Goal: Task Accomplishment & Management: Manage account settings

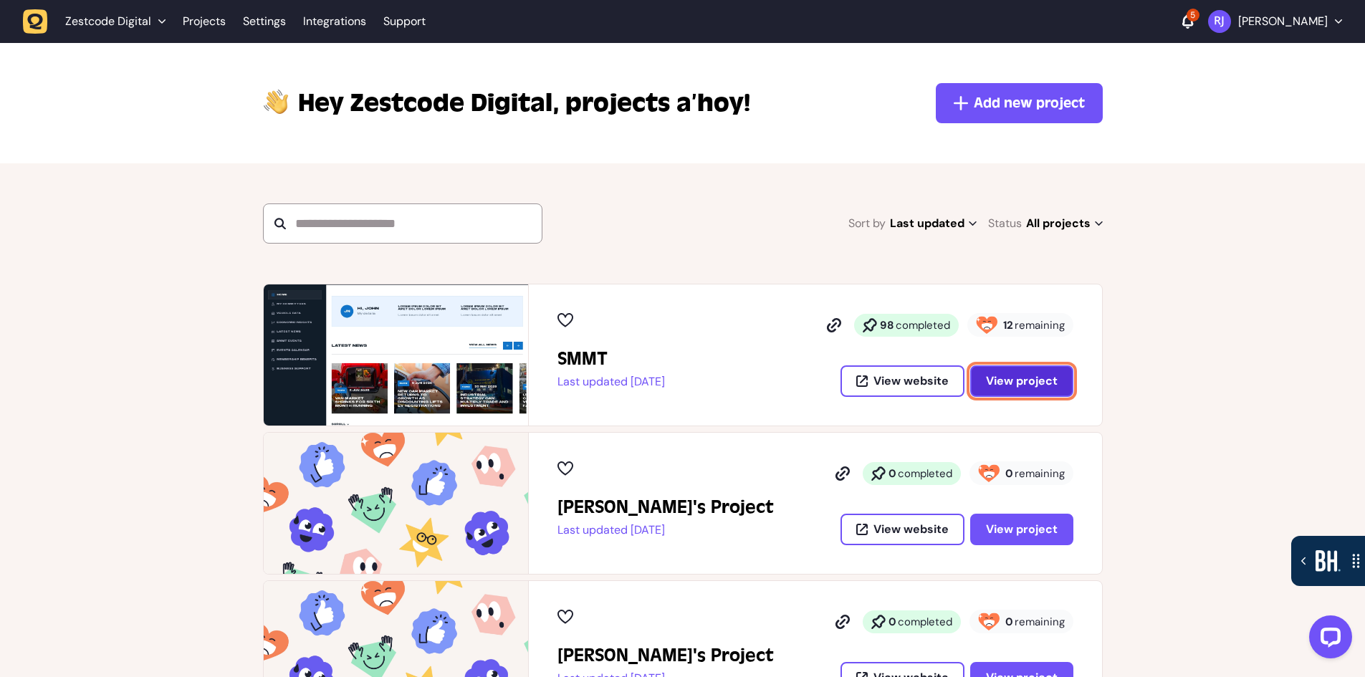
click at [1016, 380] on span "View project" at bounding box center [1022, 381] width 72 height 11
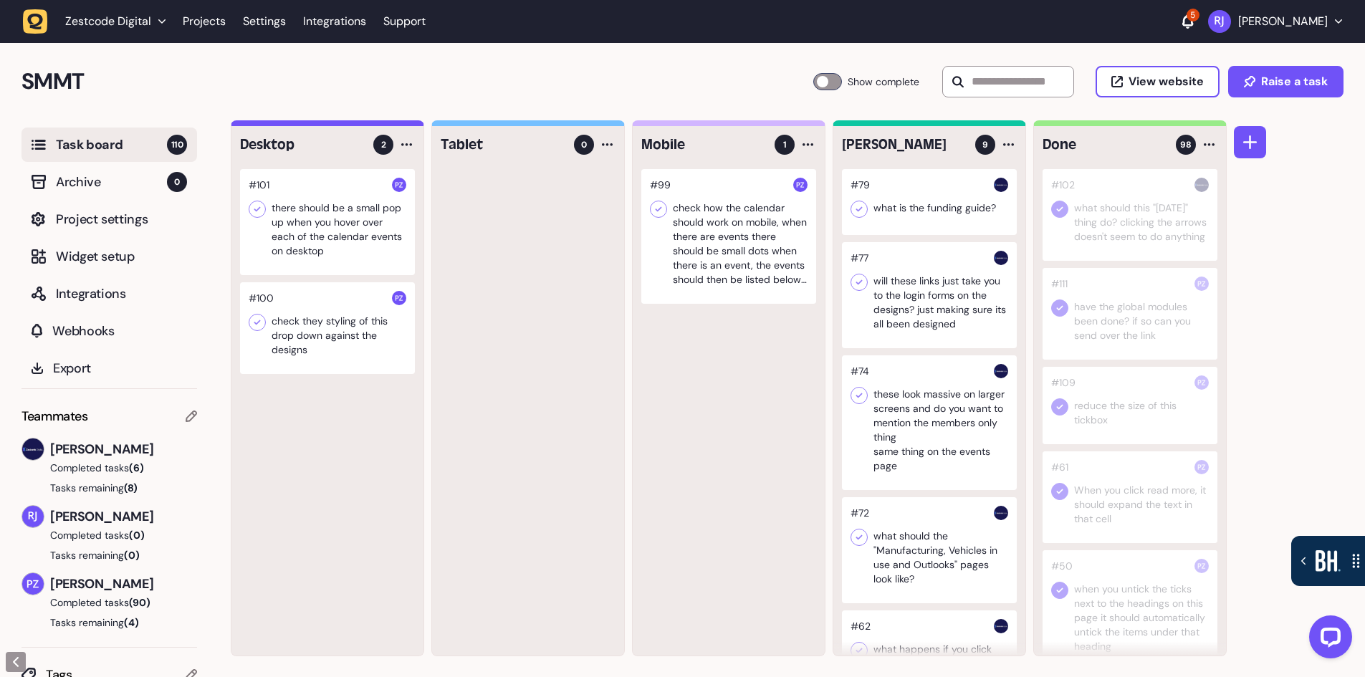
click at [1191, 24] on icon at bounding box center [1188, 21] width 11 height 14
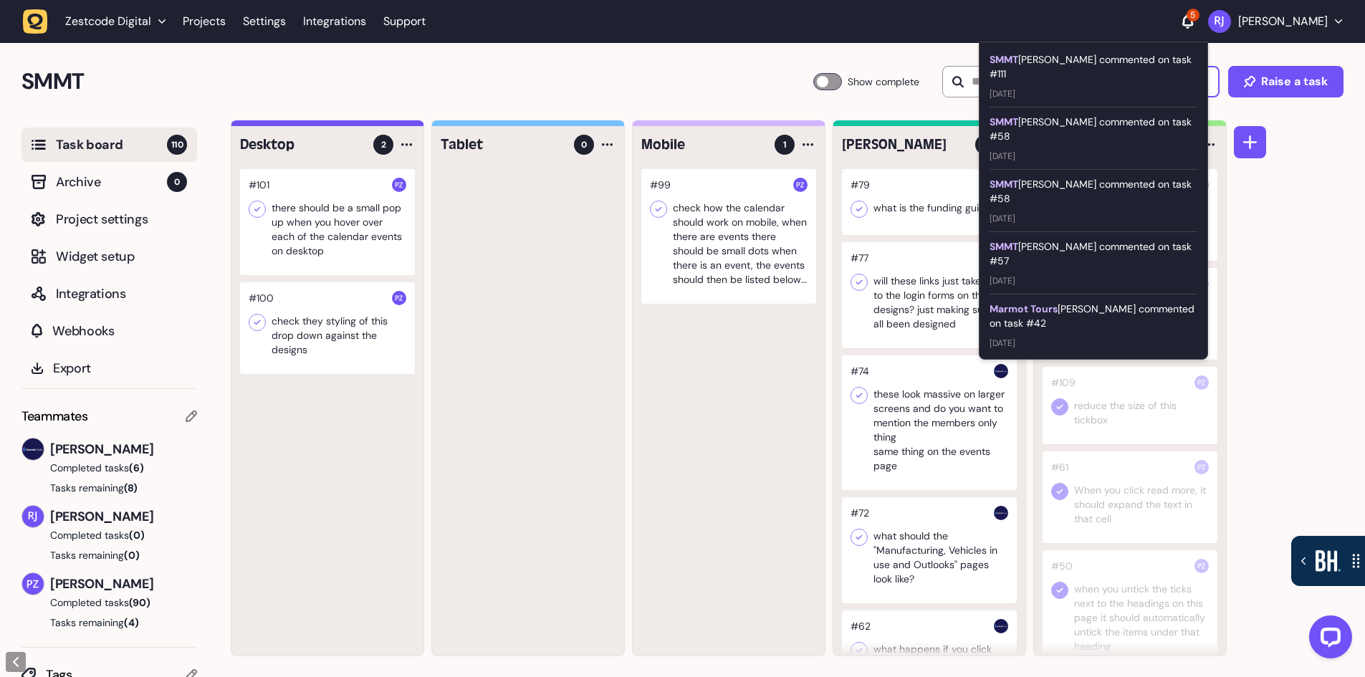
click at [1109, 302] on div "Marmot Tours Paris Zisis commented on task #42" at bounding box center [1094, 316] width 208 height 29
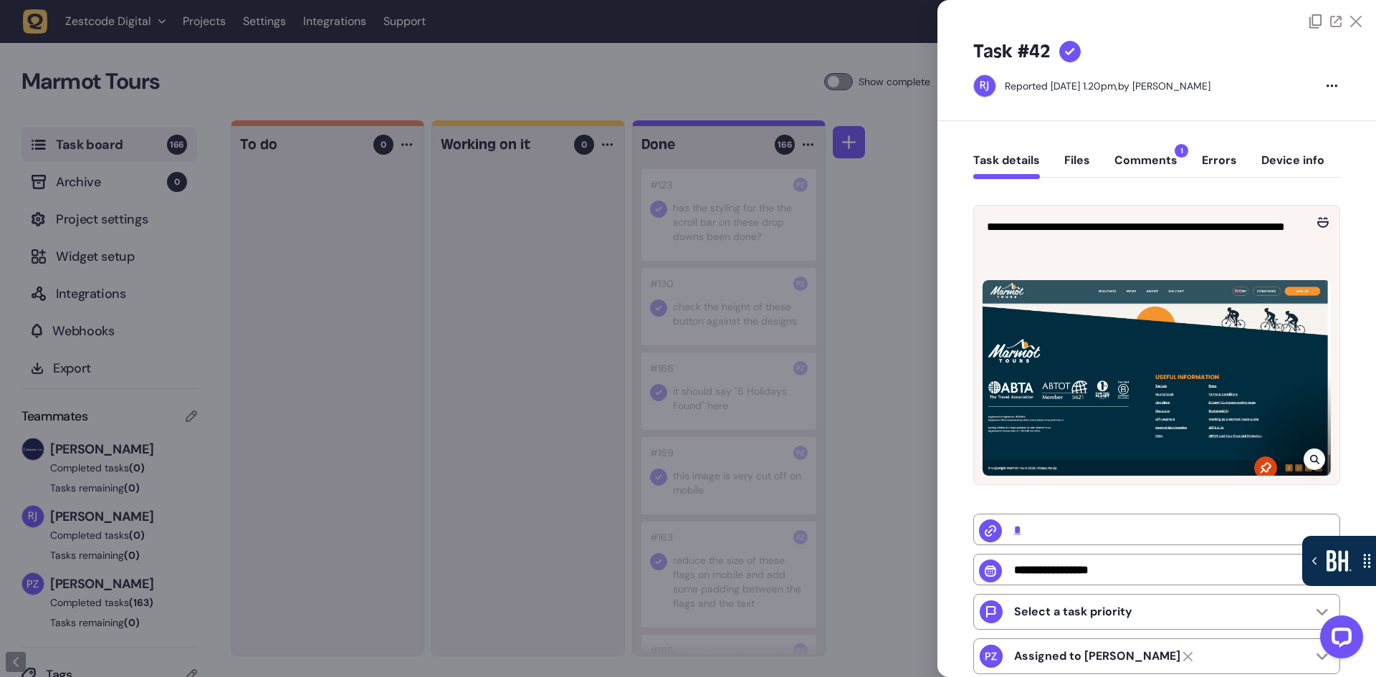
click at [859, 301] on div at bounding box center [688, 338] width 1376 height 677
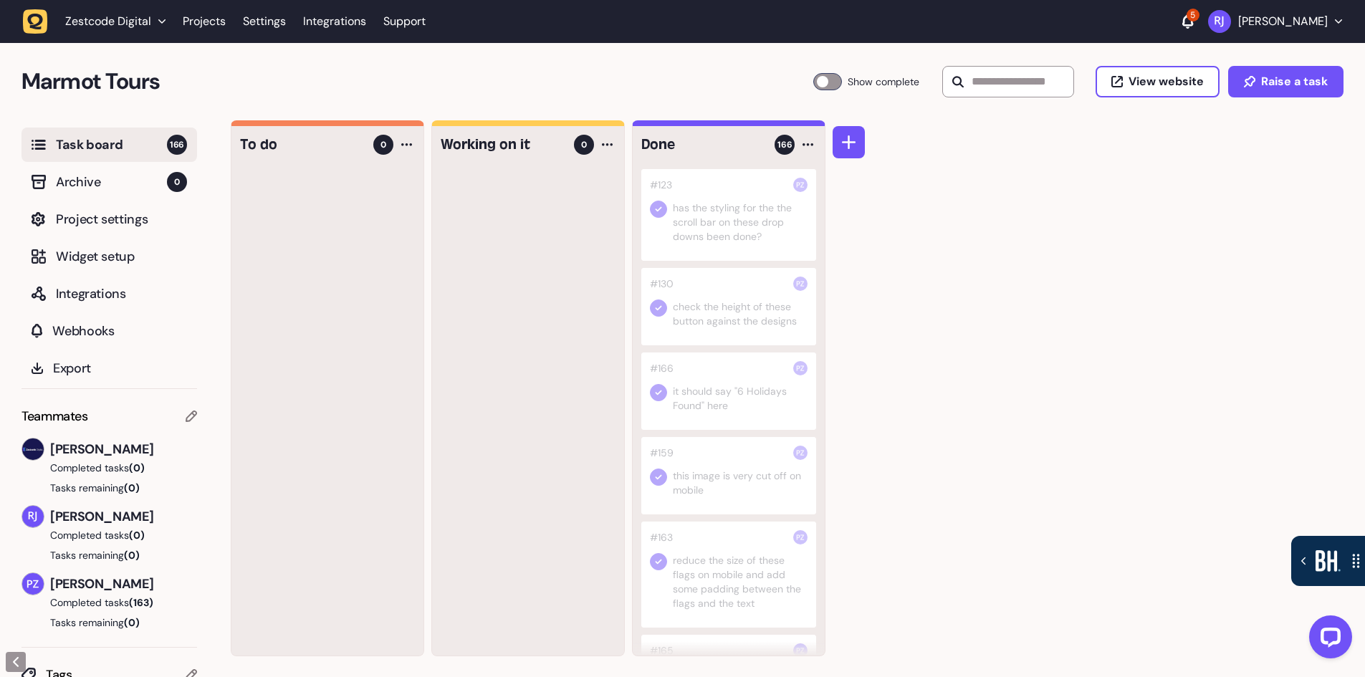
click at [1193, 20] on icon at bounding box center [1188, 21] width 11 height 14
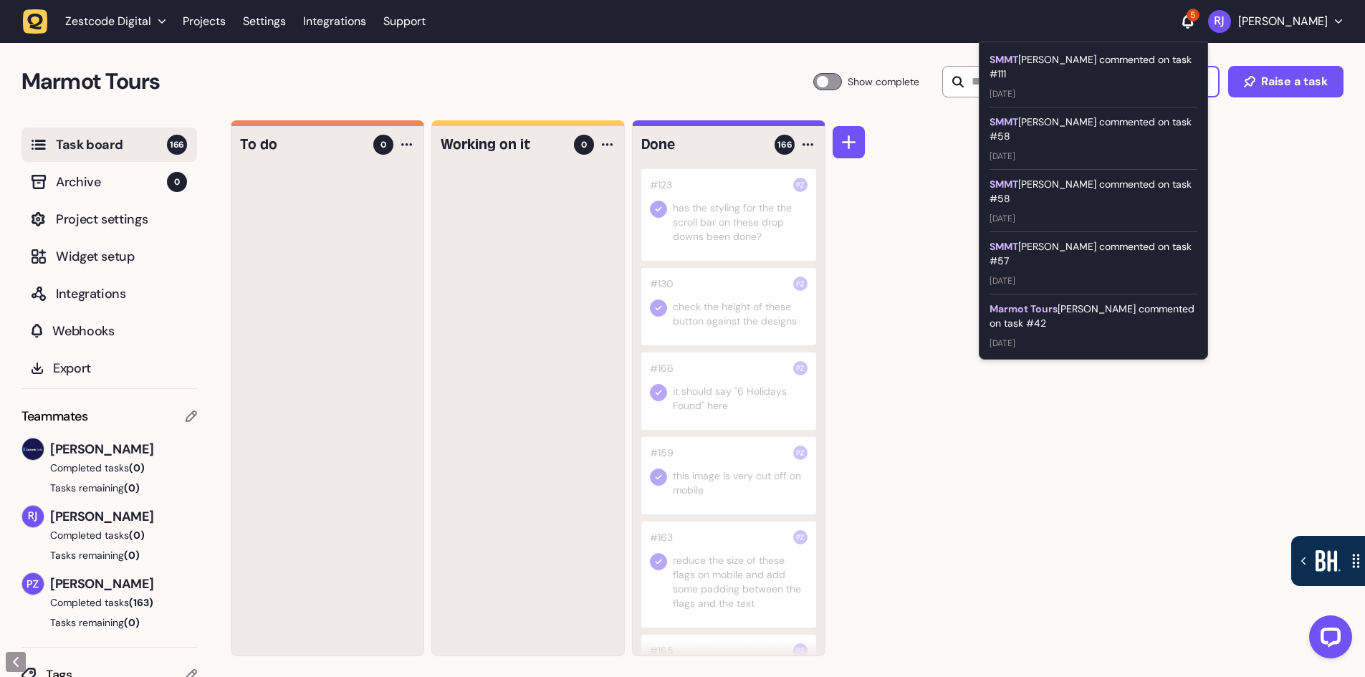
click at [1109, 239] on div "SMMT Paris Zisis commented on task #57" at bounding box center [1094, 253] width 208 height 29
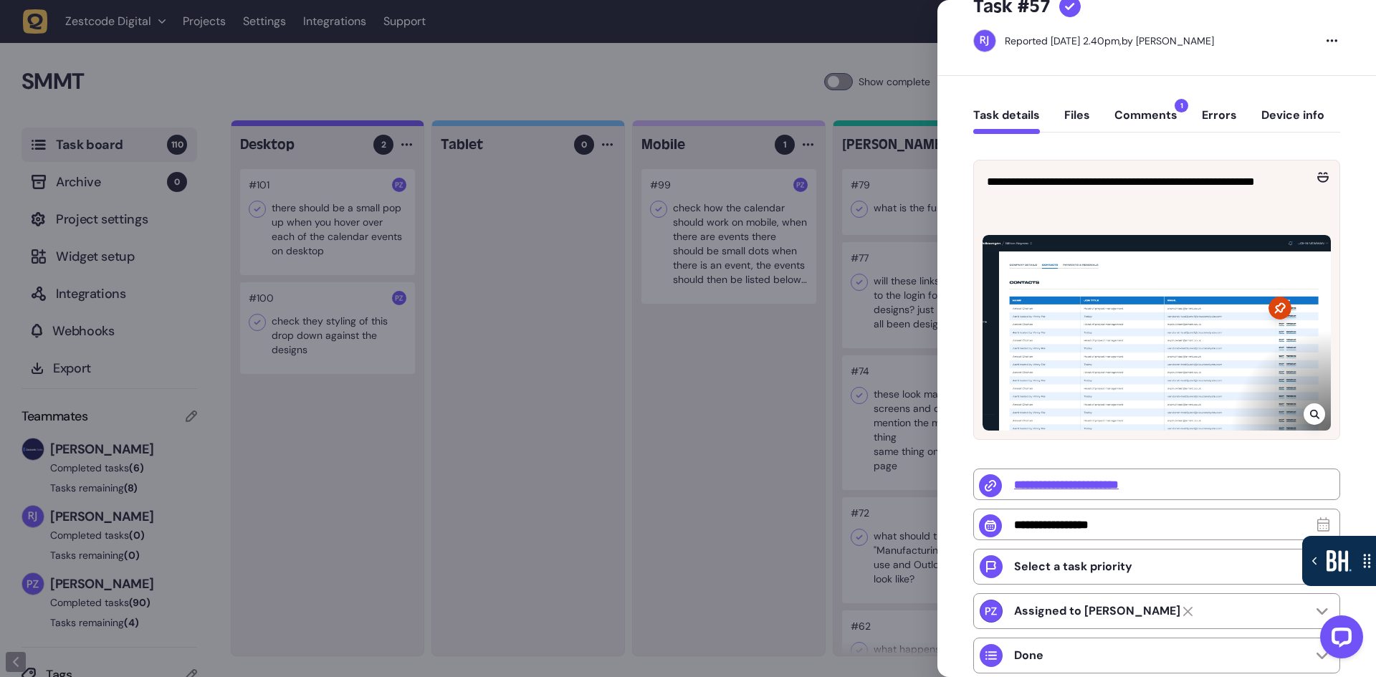
scroll to position [1, 0]
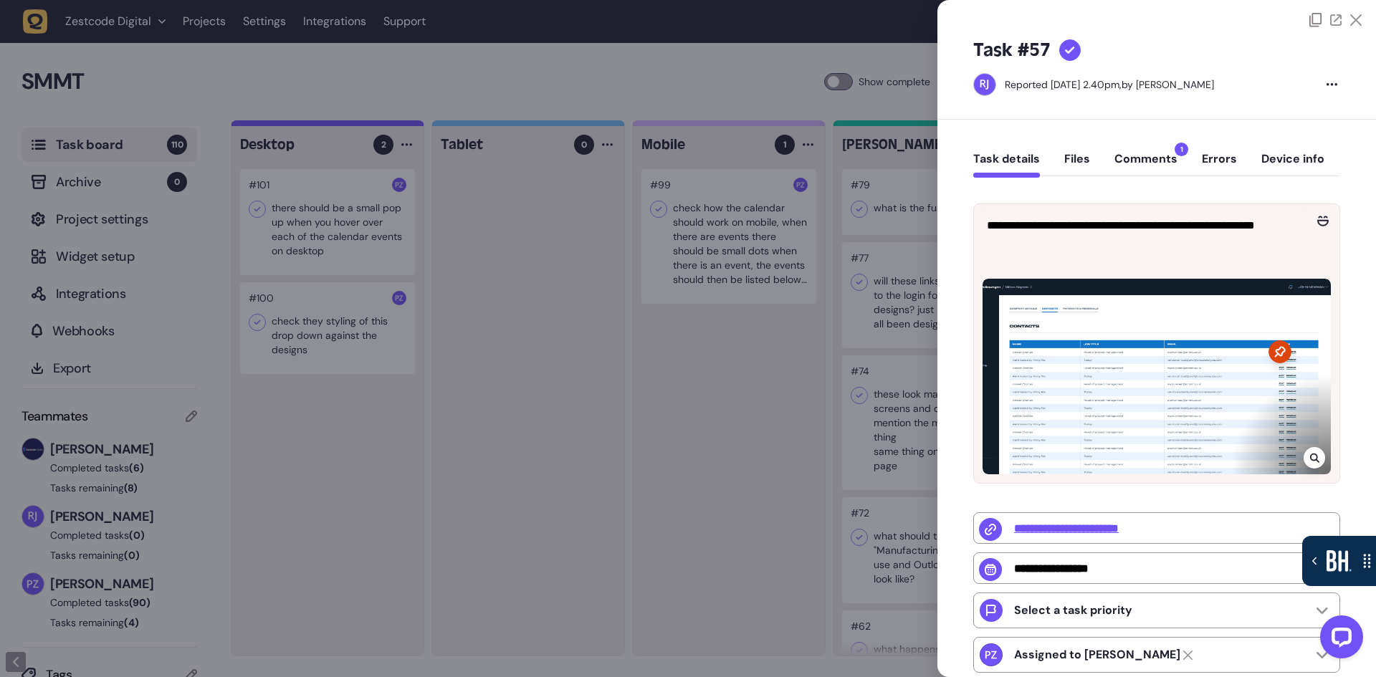
click at [1159, 156] on button "Comments 1" at bounding box center [1145, 165] width 63 height 26
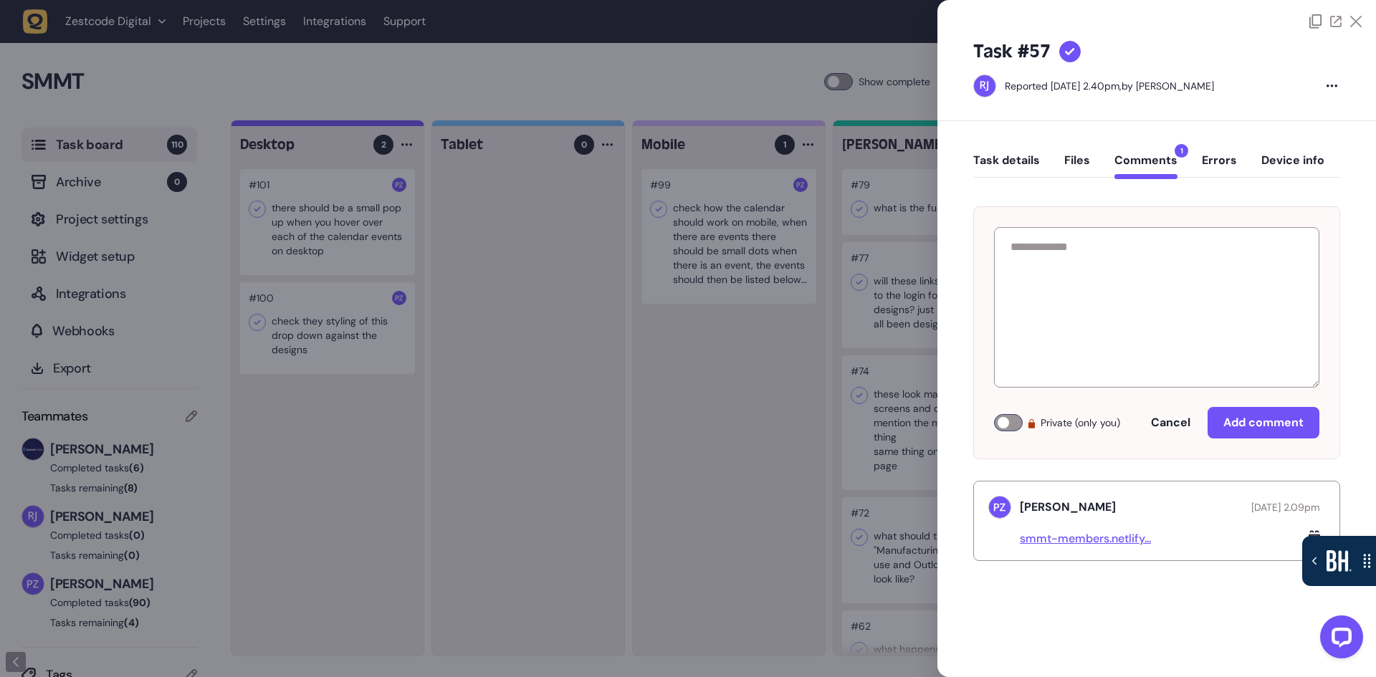
click at [1130, 540] on link "smmt-members.netlify..." at bounding box center [1085, 538] width 131 height 15
click at [787, 370] on div at bounding box center [688, 338] width 1376 height 677
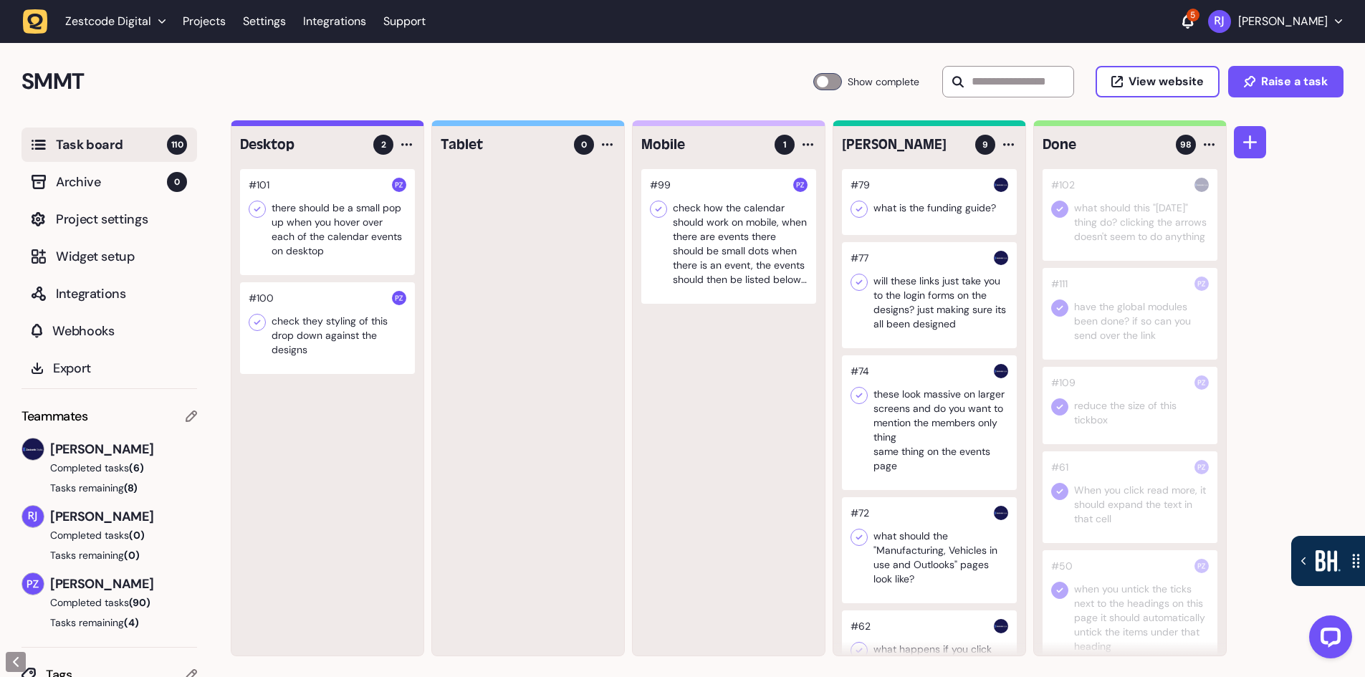
click at [1193, 22] on icon at bounding box center [1188, 21] width 11 height 14
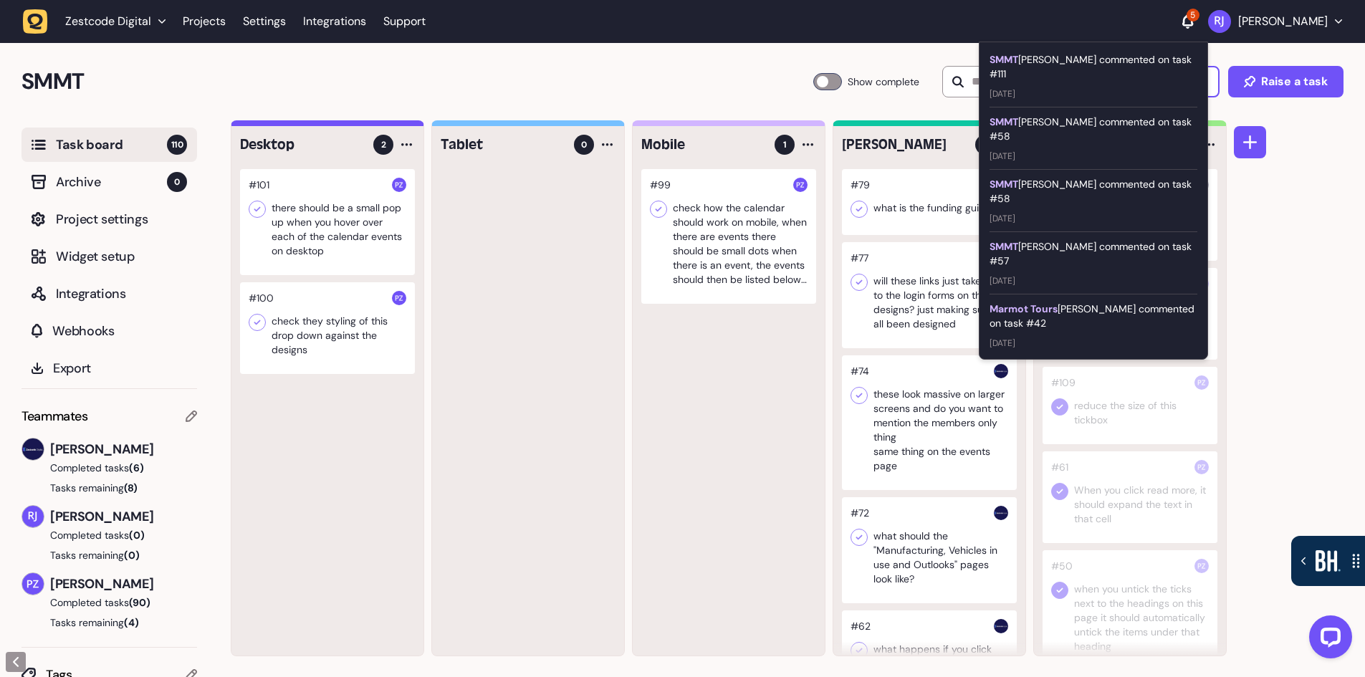
click at [1104, 239] on div "SMMT Paris Zisis commented on task #57" at bounding box center [1094, 253] width 208 height 29
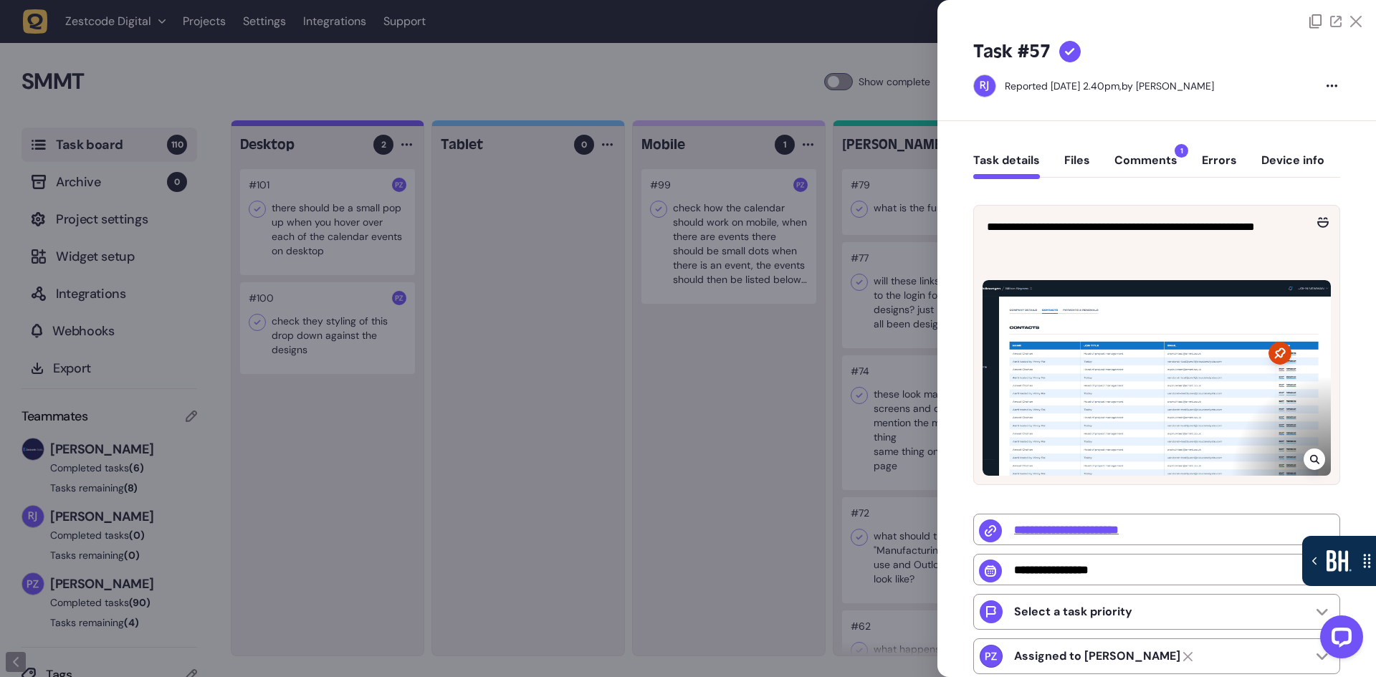
click at [788, 353] on div at bounding box center [688, 338] width 1376 height 677
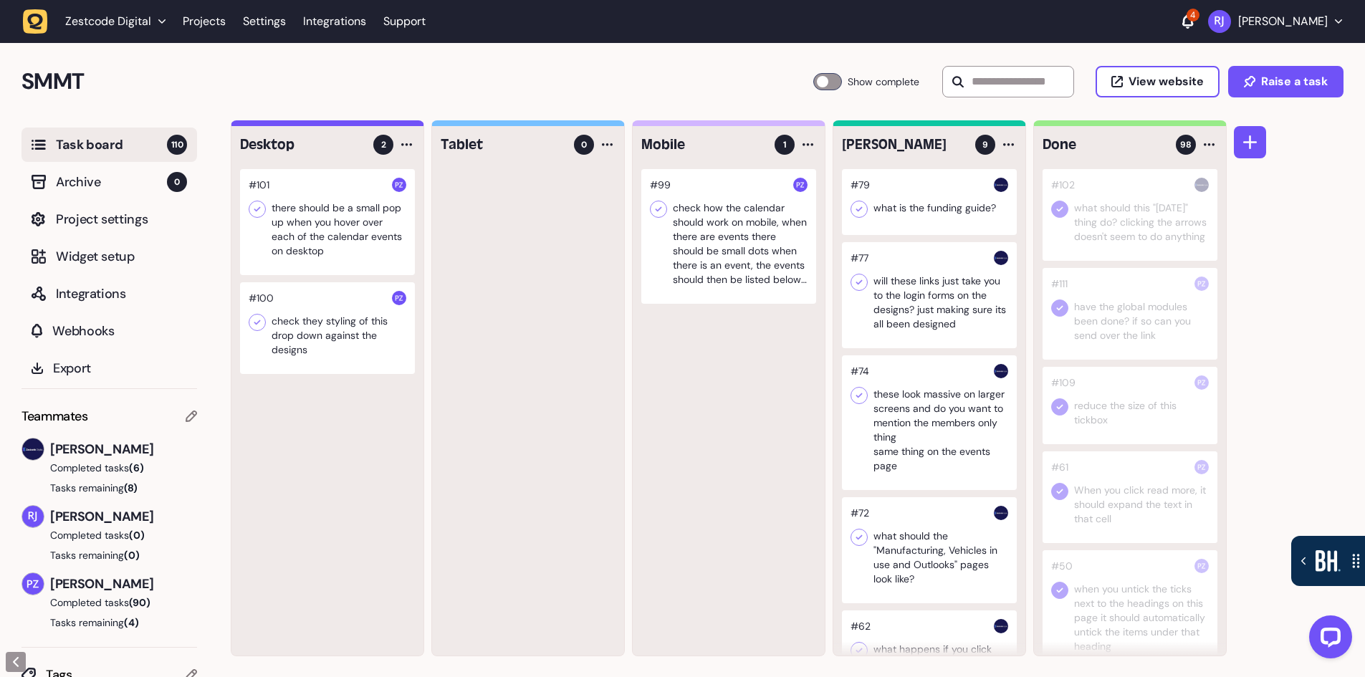
click at [1198, 19] on div "4" at bounding box center [1193, 15] width 13 height 13
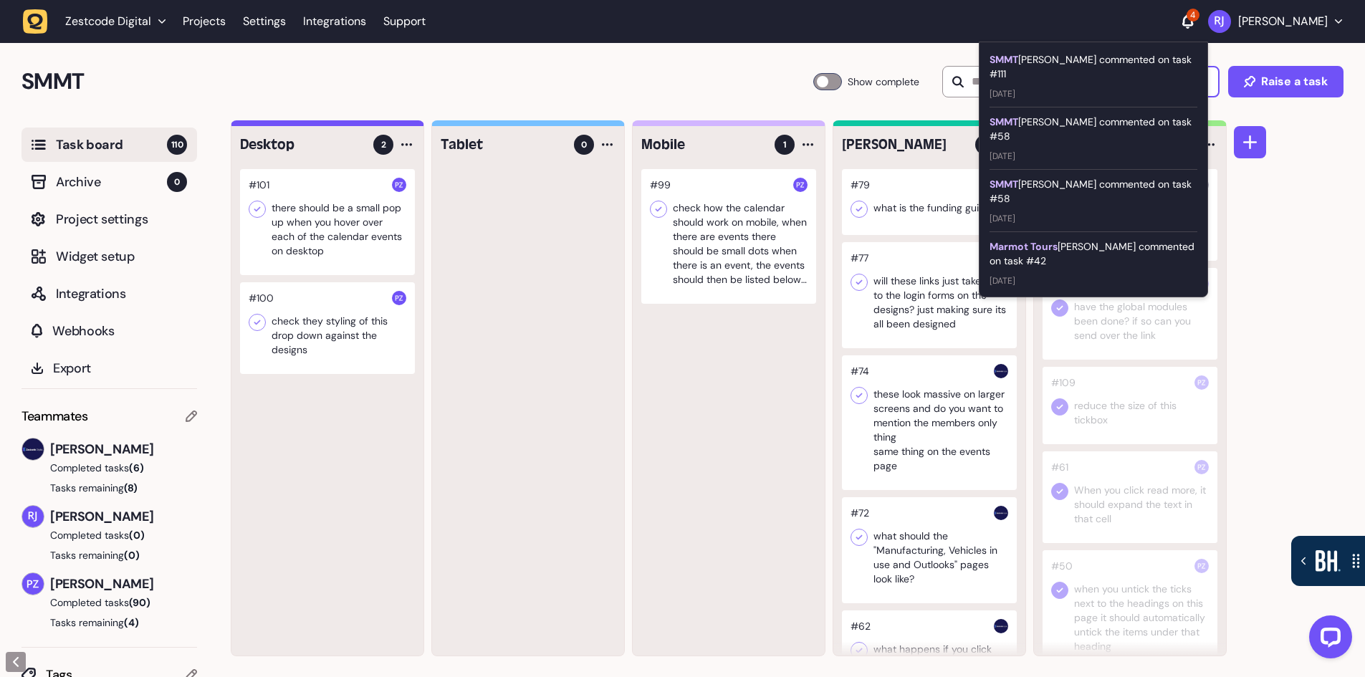
click at [1101, 177] on div "SMMT Paris Zisis commented on task #58" at bounding box center [1094, 191] width 208 height 29
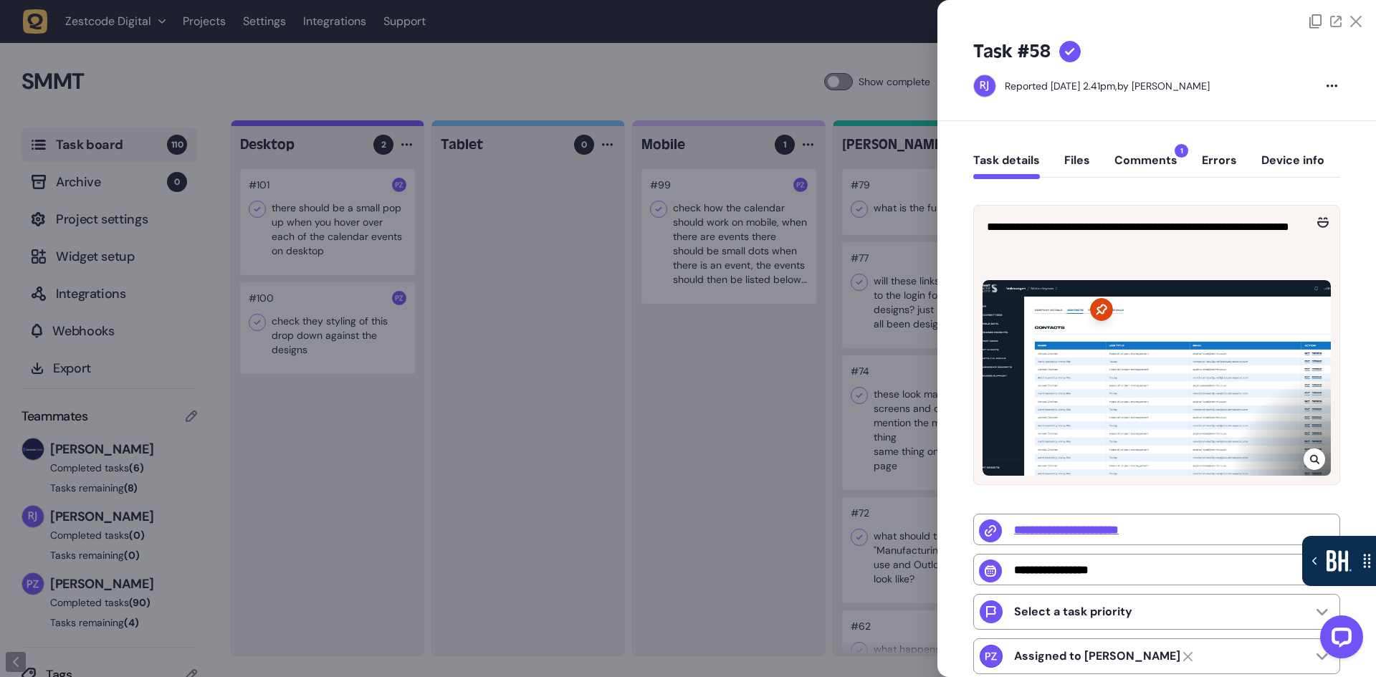
click at [1150, 161] on button "Comments 1" at bounding box center [1145, 166] width 63 height 26
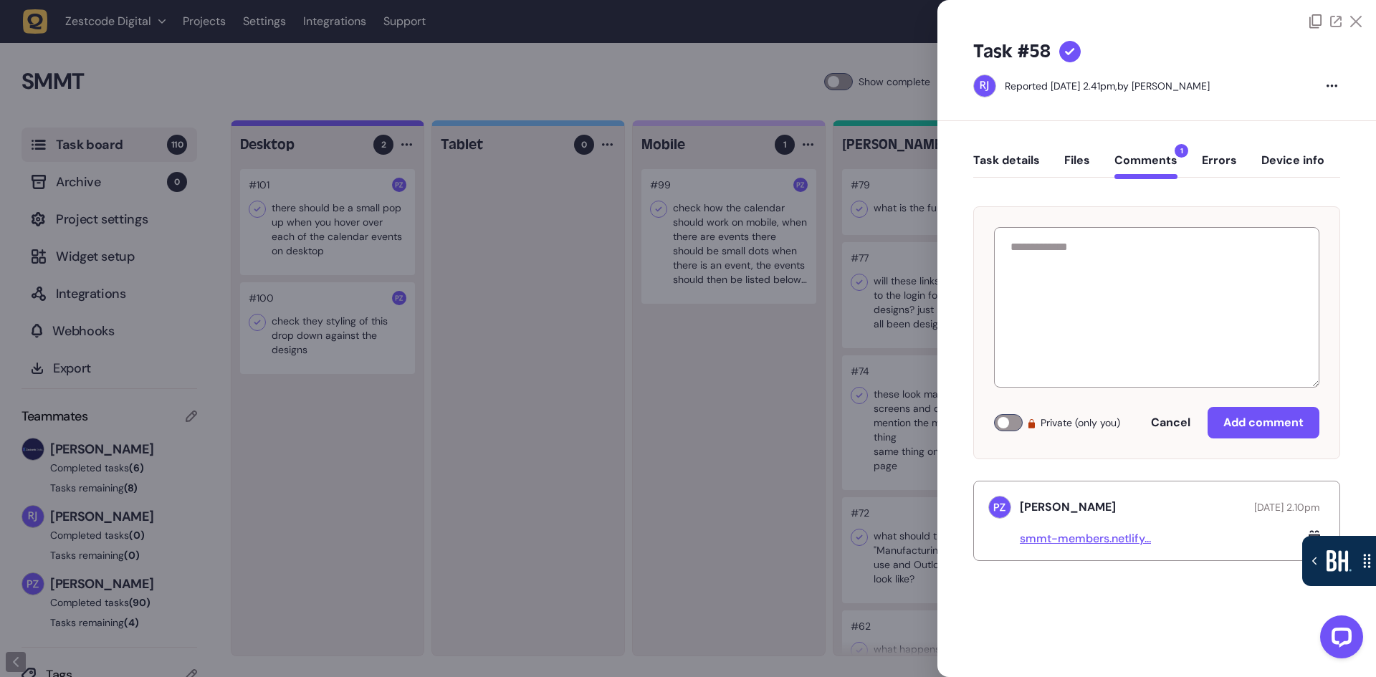
click at [1092, 538] on link "smmt-members.netlify..." at bounding box center [1085, 538] width 131 height 15
click at [741, 396] on div at bounding box center [688, 338] width 1376 height 677
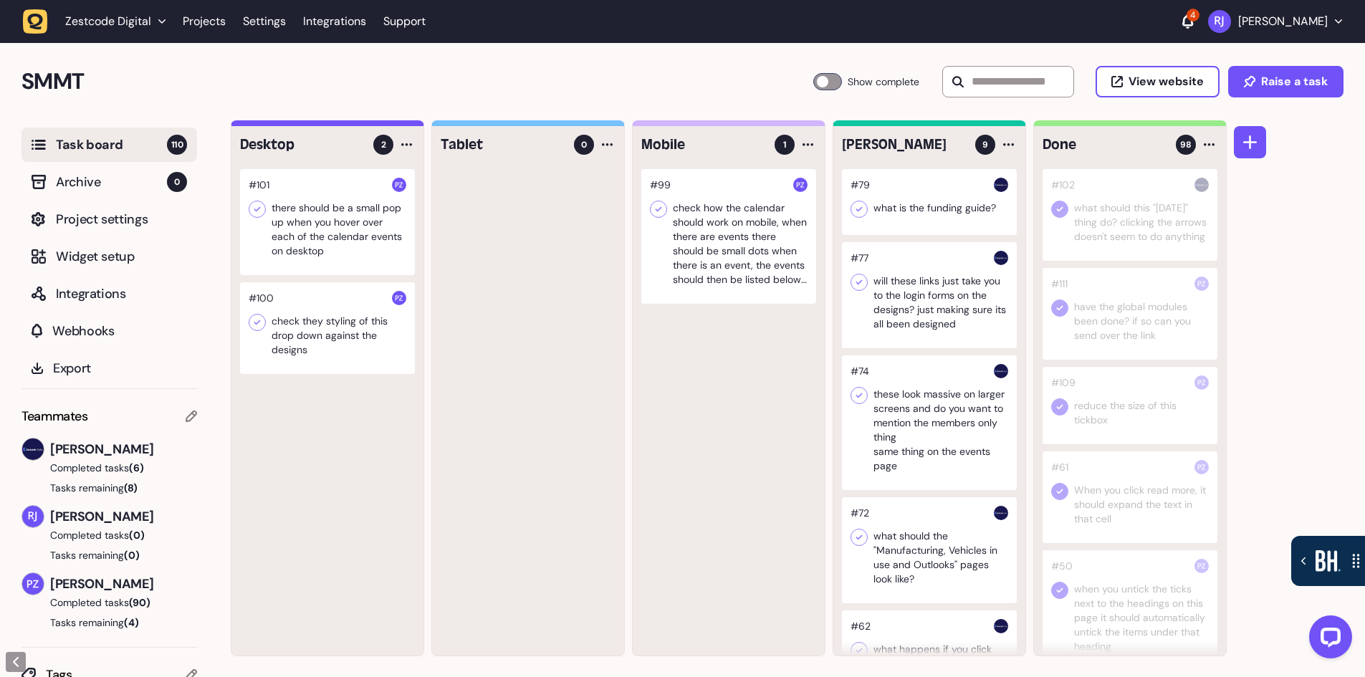
click at [1190, 19] on icon at bounding box center [1188, 20] width 11 height 12
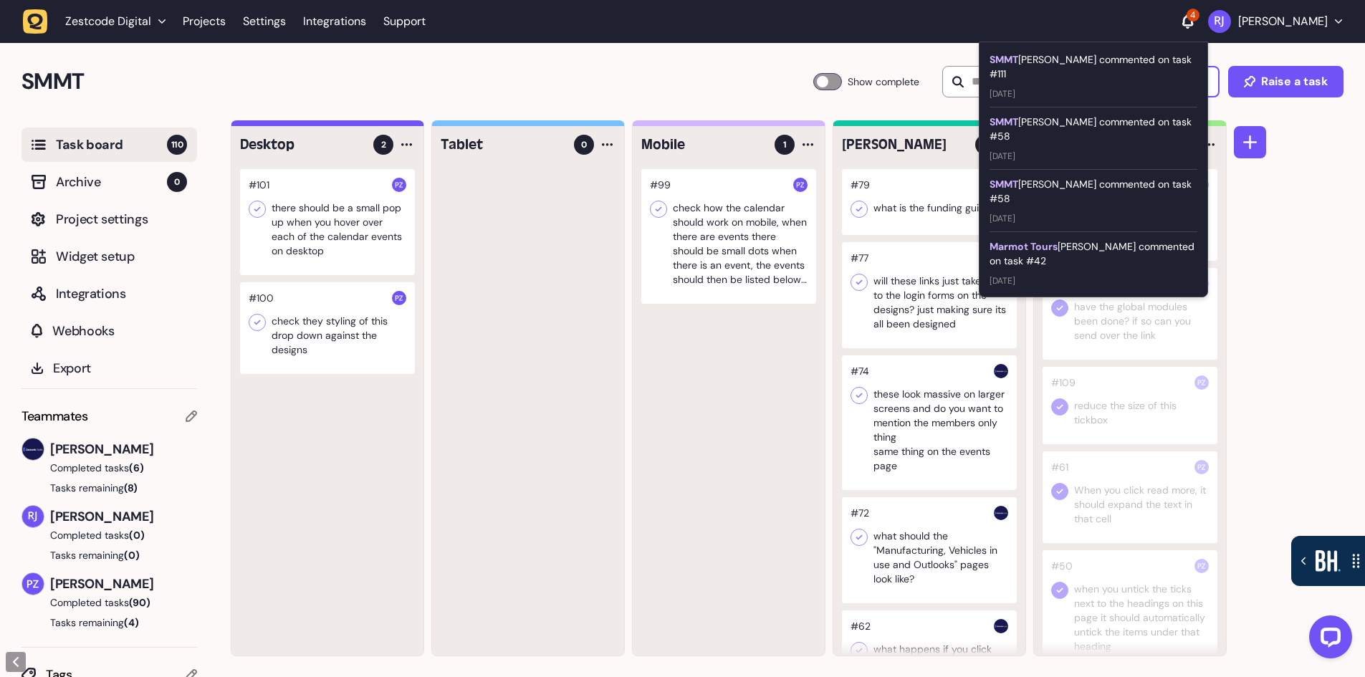
click at [1121, 115] on div "SMMT Paris Zisis commented on task #58" at bounding box center [1094, 129] width 208 height 29
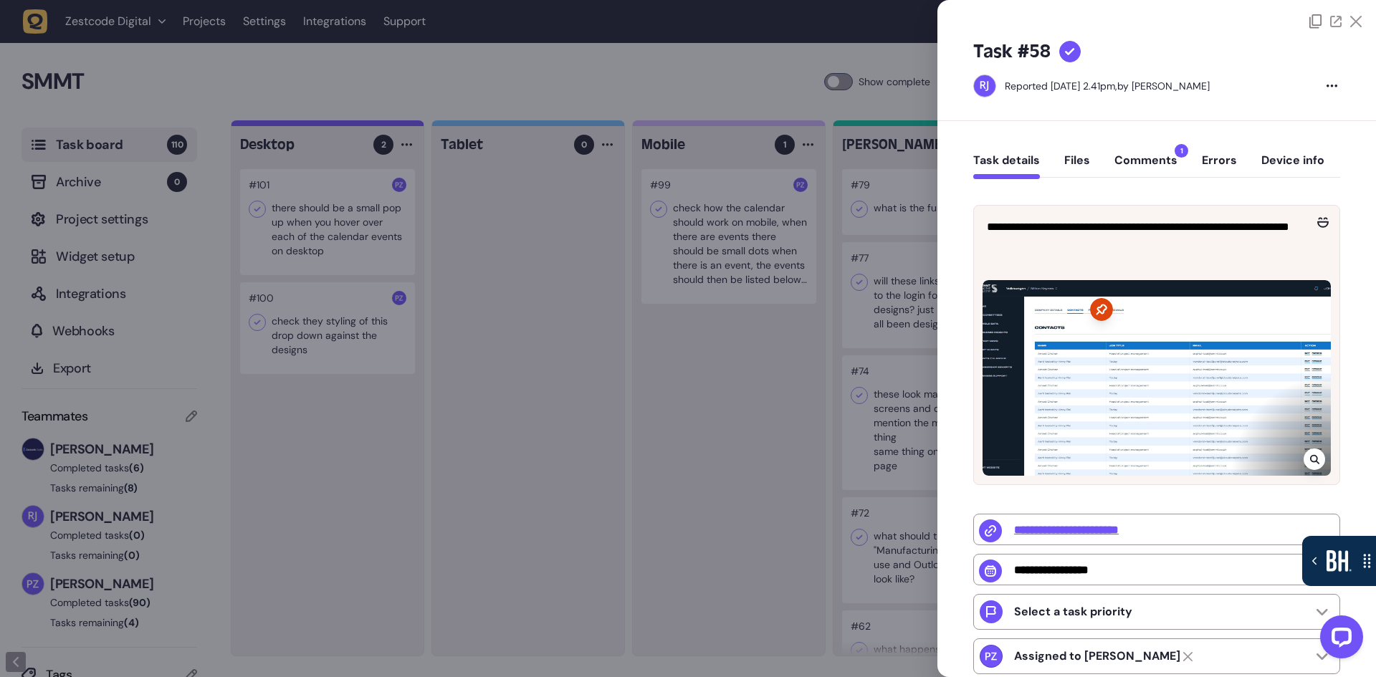
click at [1149, 156] on button "Comments 1" at bounding box center [1145, 166] width 63 height 26
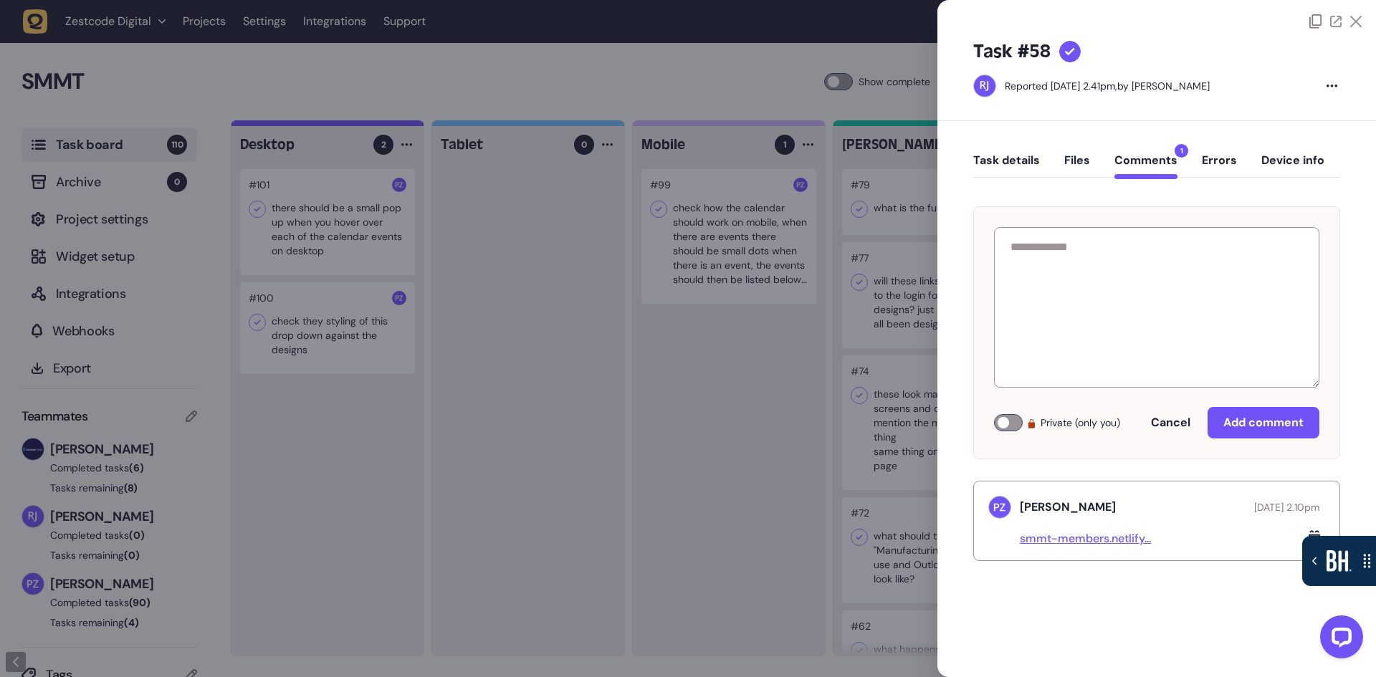
click at [608, 410] on div at bounding box center [688, 338] width 1376 height 677
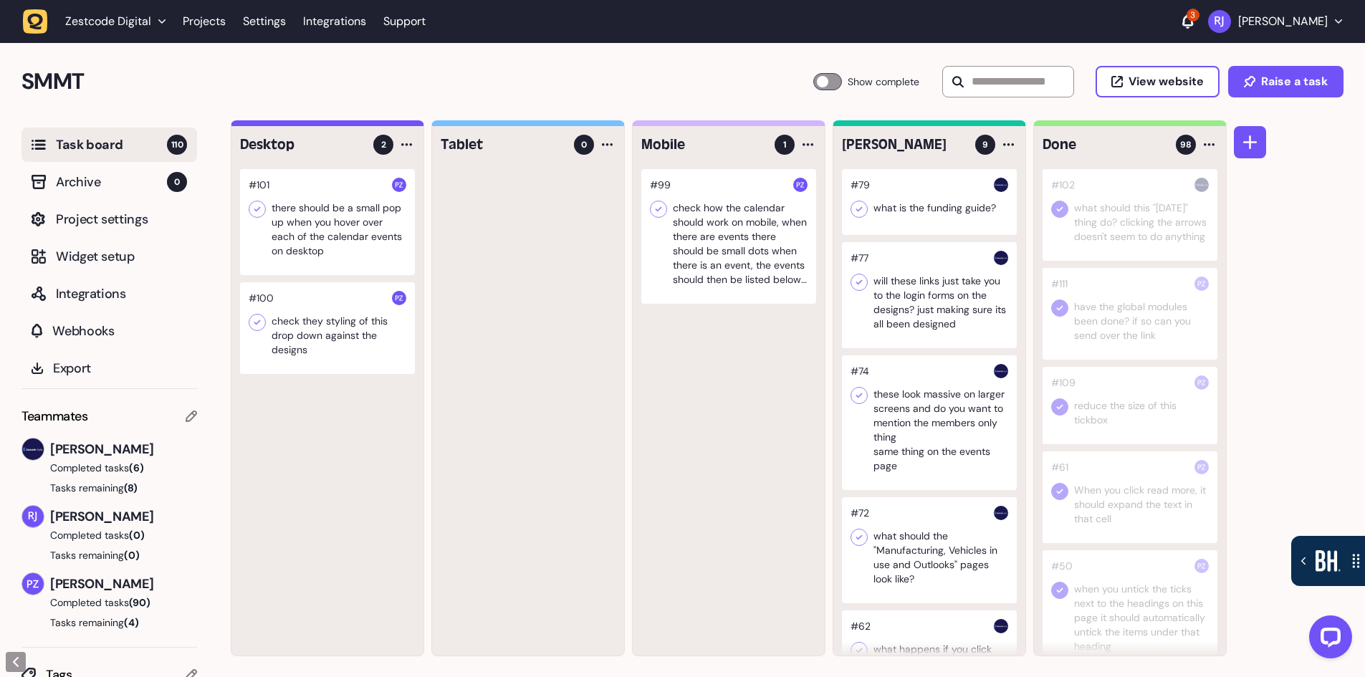
click at [1193, 22] on icon at bounding box center [1188, 21] width 11 height 14
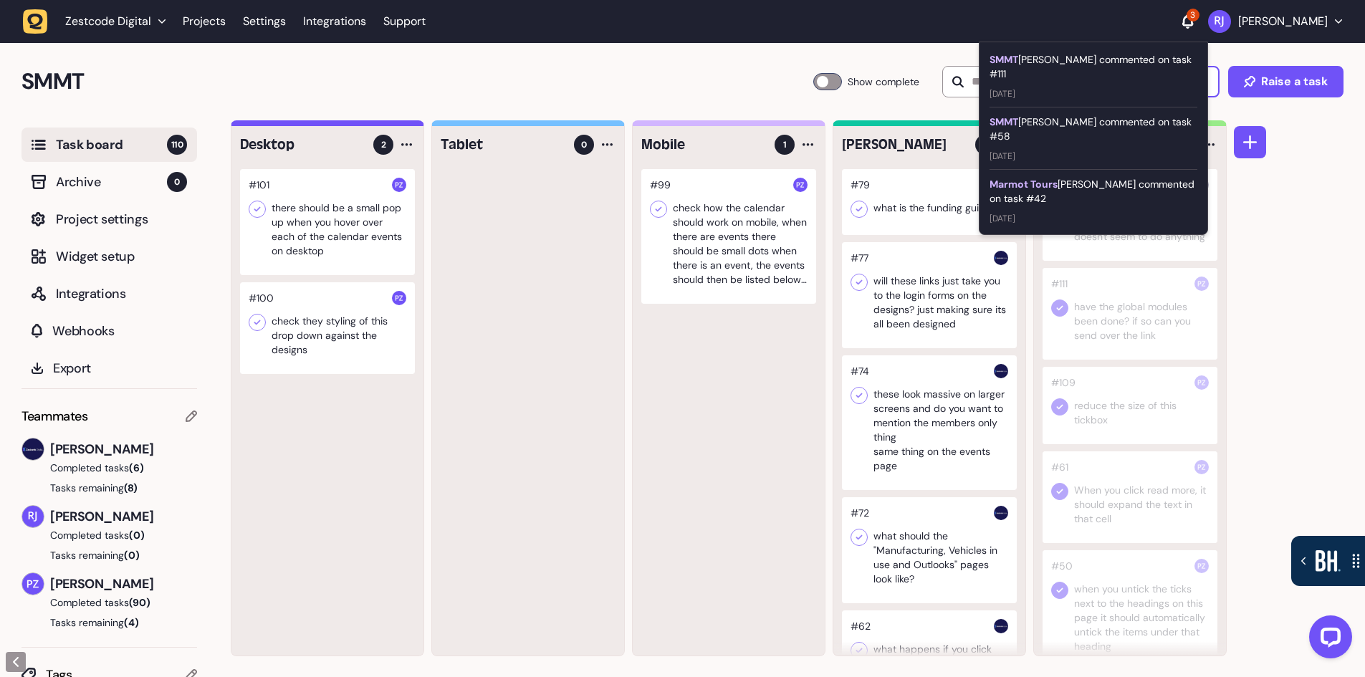
click at [1114, 115] on div "SMMT Paris Zisis commented on task #58" at bounding box center [1094, 129] width 208 height 29
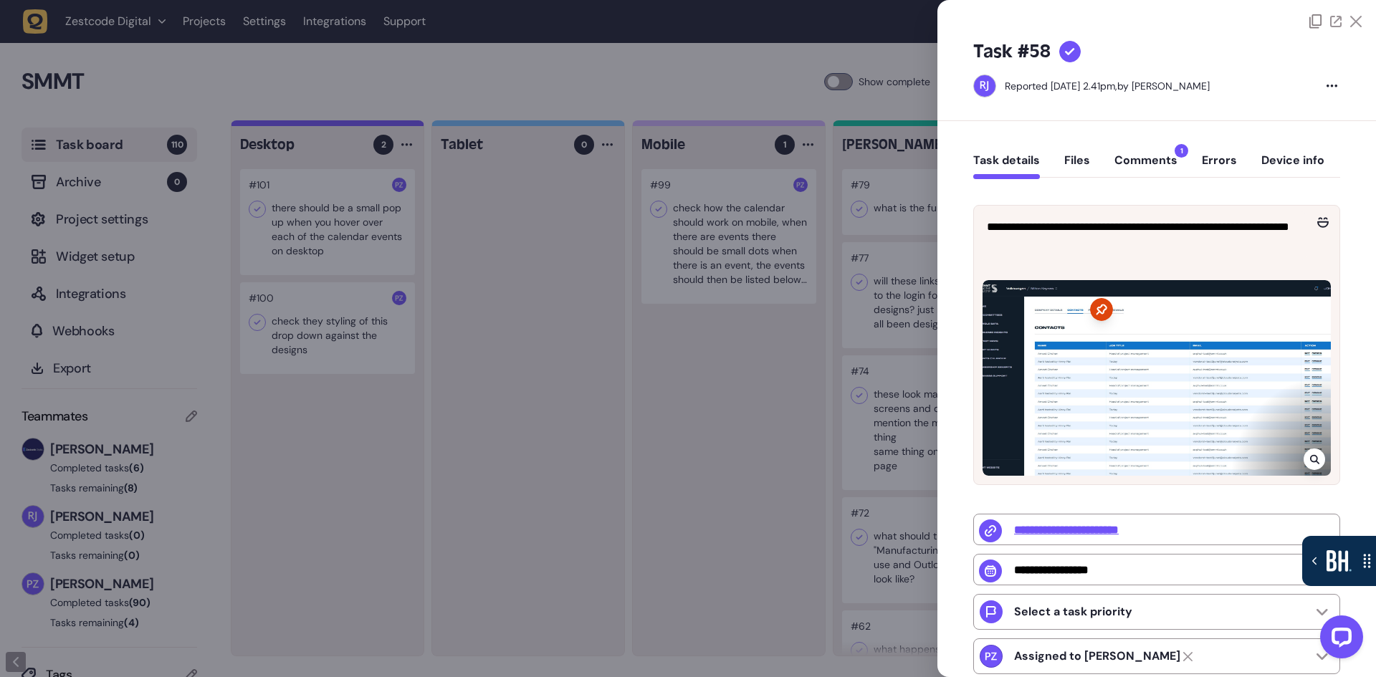
click at [742, 417] on div at bounding box center [688, 338] width 1376 height 677
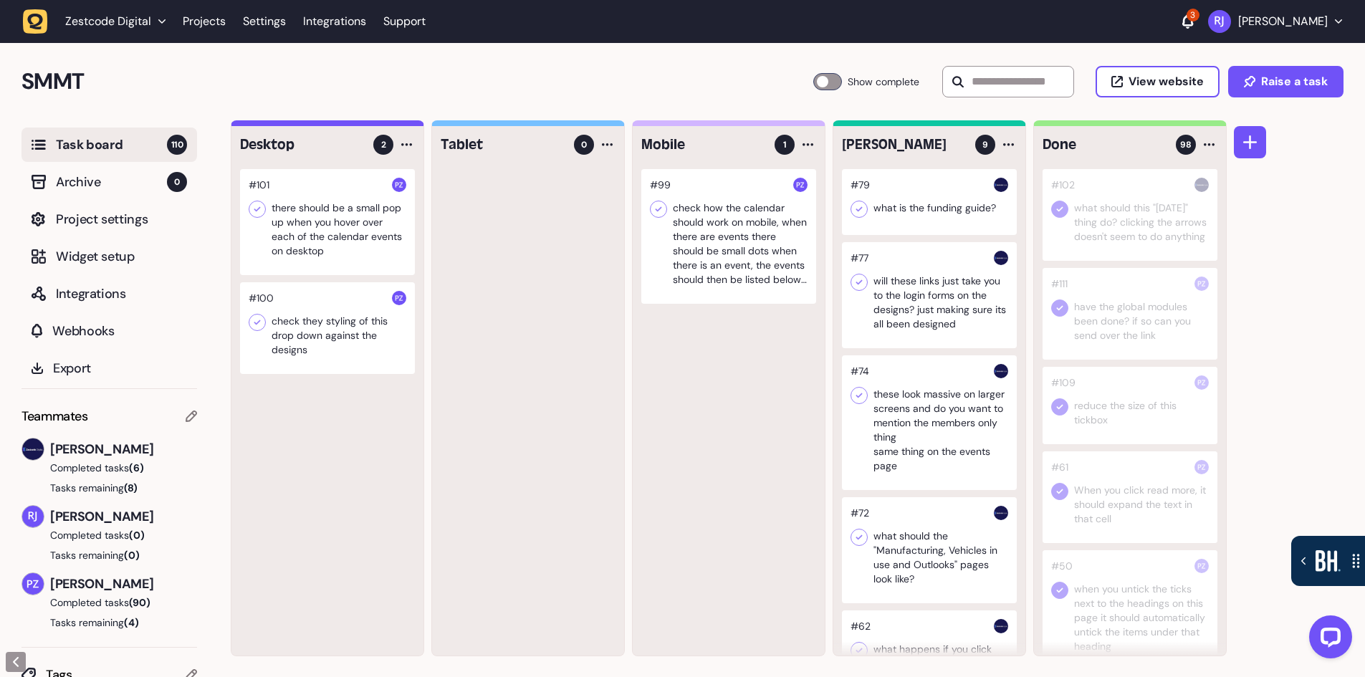
click at [1195, 20] on div "3" at bounding box center [1193, 15] width 13 height 13
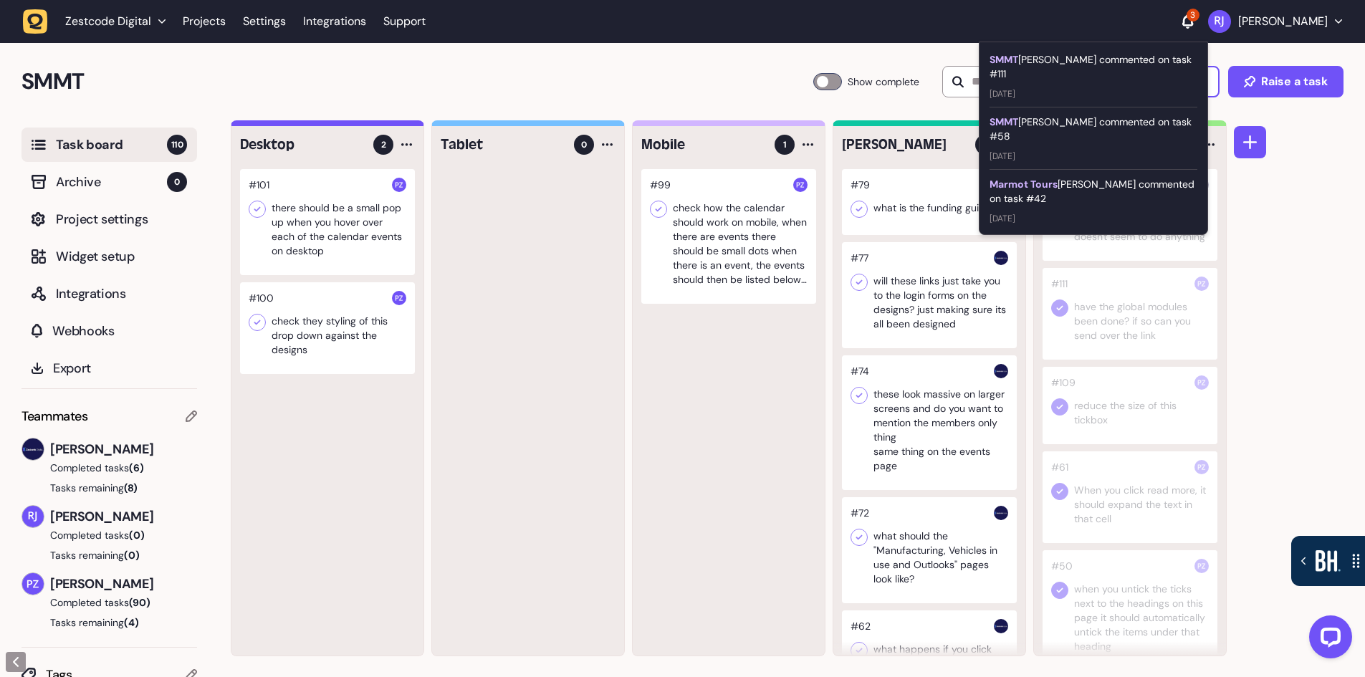
click at [1118, 56] on div "SMMT Paris Zisis commented on task #111" at bounding box center [1094, 66] width 208 height 29
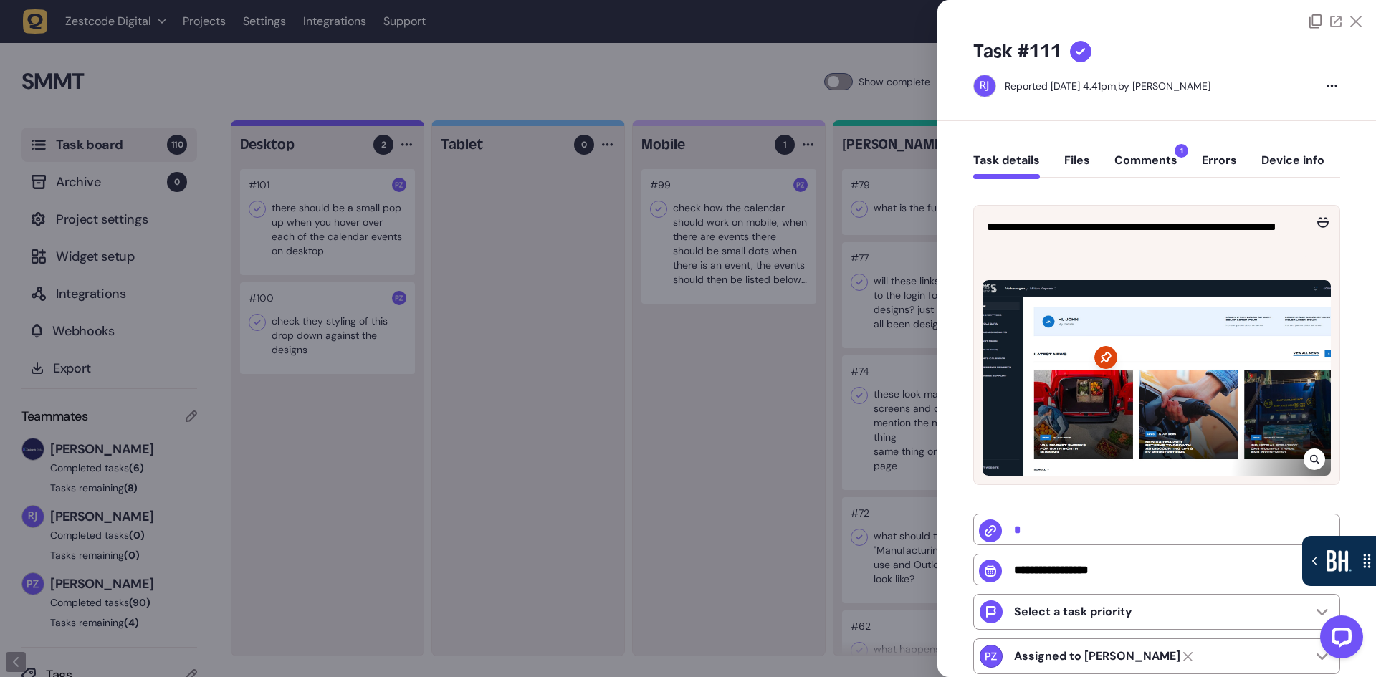
click at [1160, 160] on button "Comments 1" at bounding box center [1145, 166] width 63 height 26
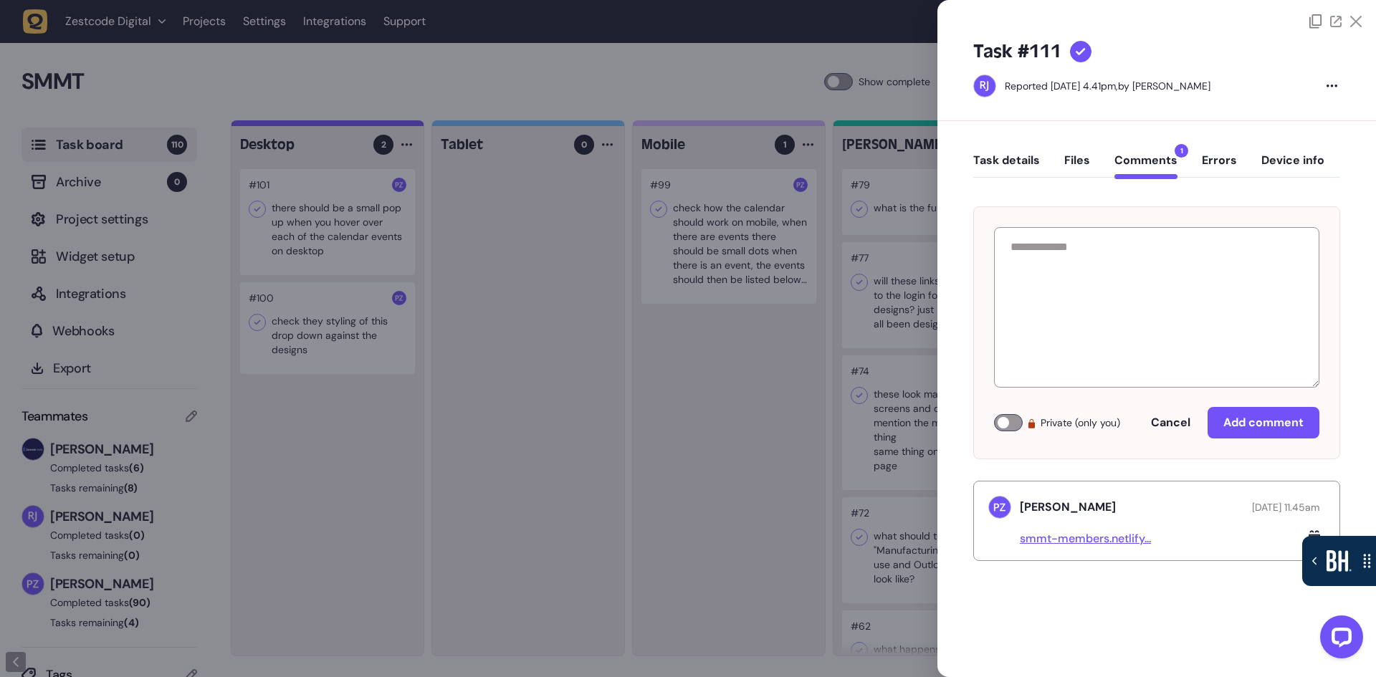
click at [1071, 535] on link "smmt-members.netlify..." at bounding box center [1085, 538] width 131 height 15
click at [793, 481] on div at bounding box center [688, 338] width 1376 height 677
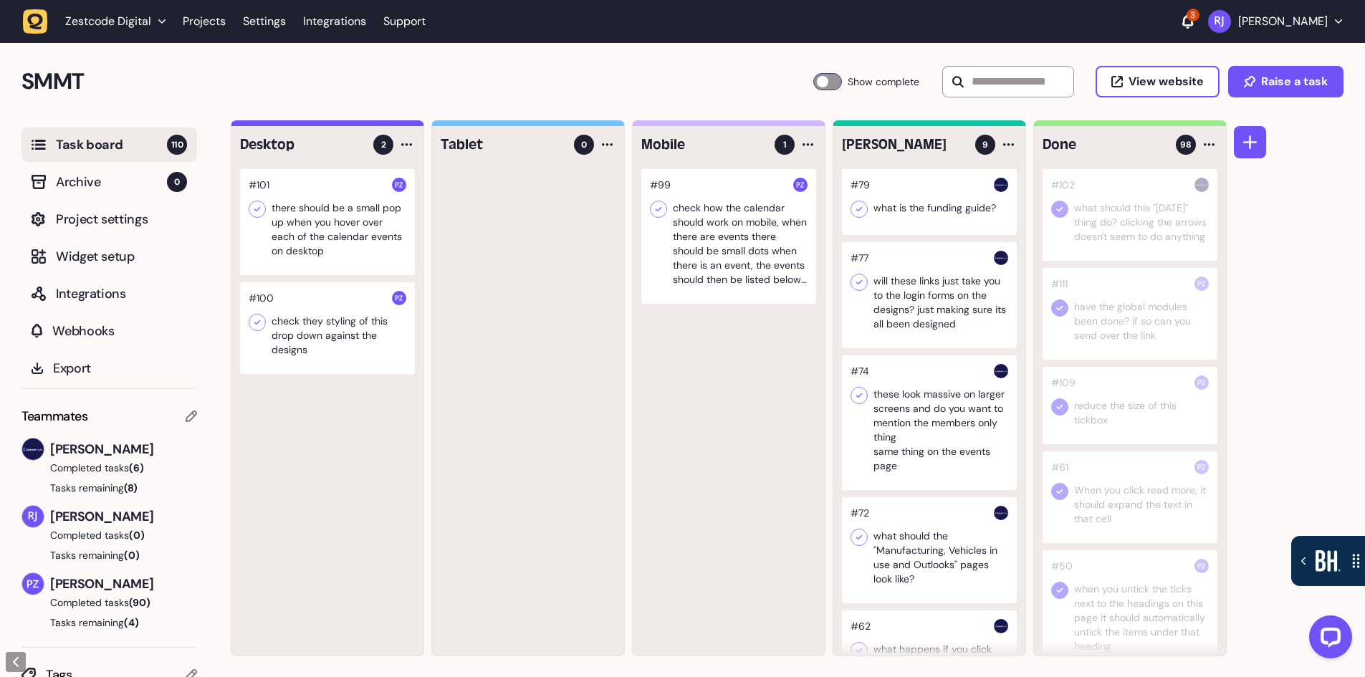
click at [1198, 17] on div "3" at bounding box center [1193, 15] width 13 height 13
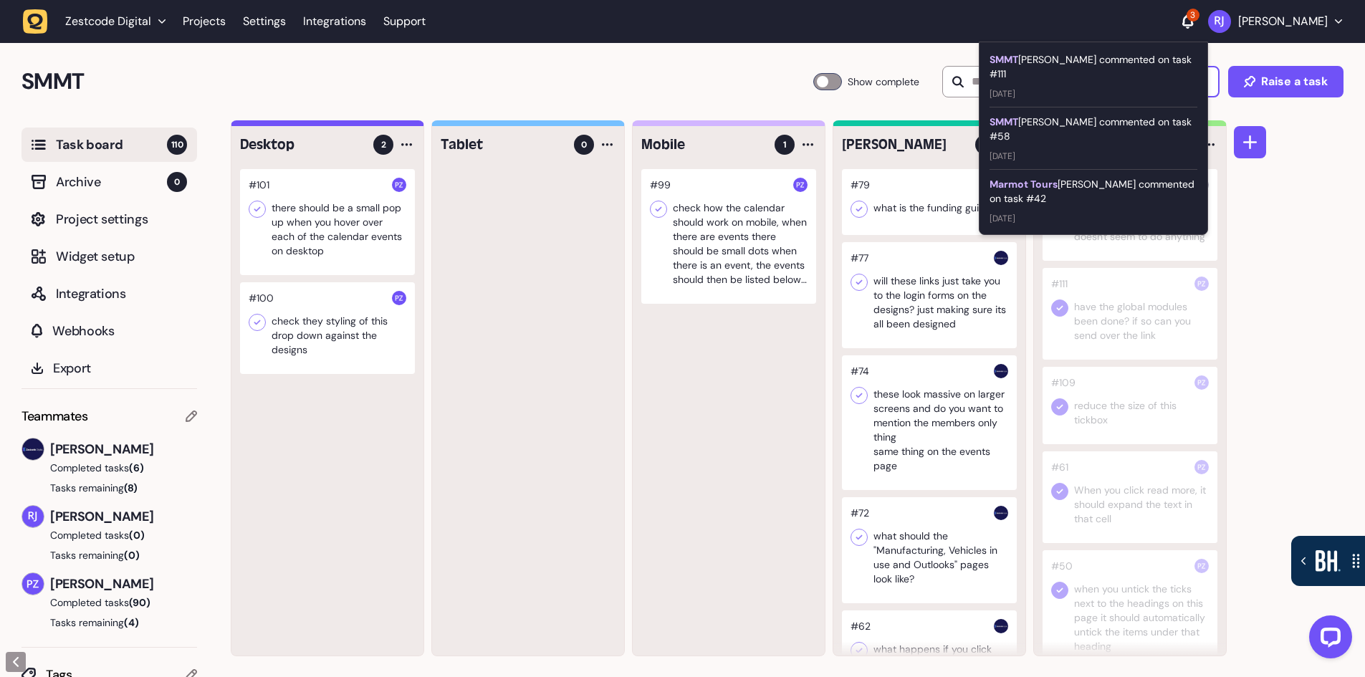
click at [674, 467] on div "#99 check how the calendar should work on mobile, when there are events there s…" at bounding box center [729, 412] width 192 height 487
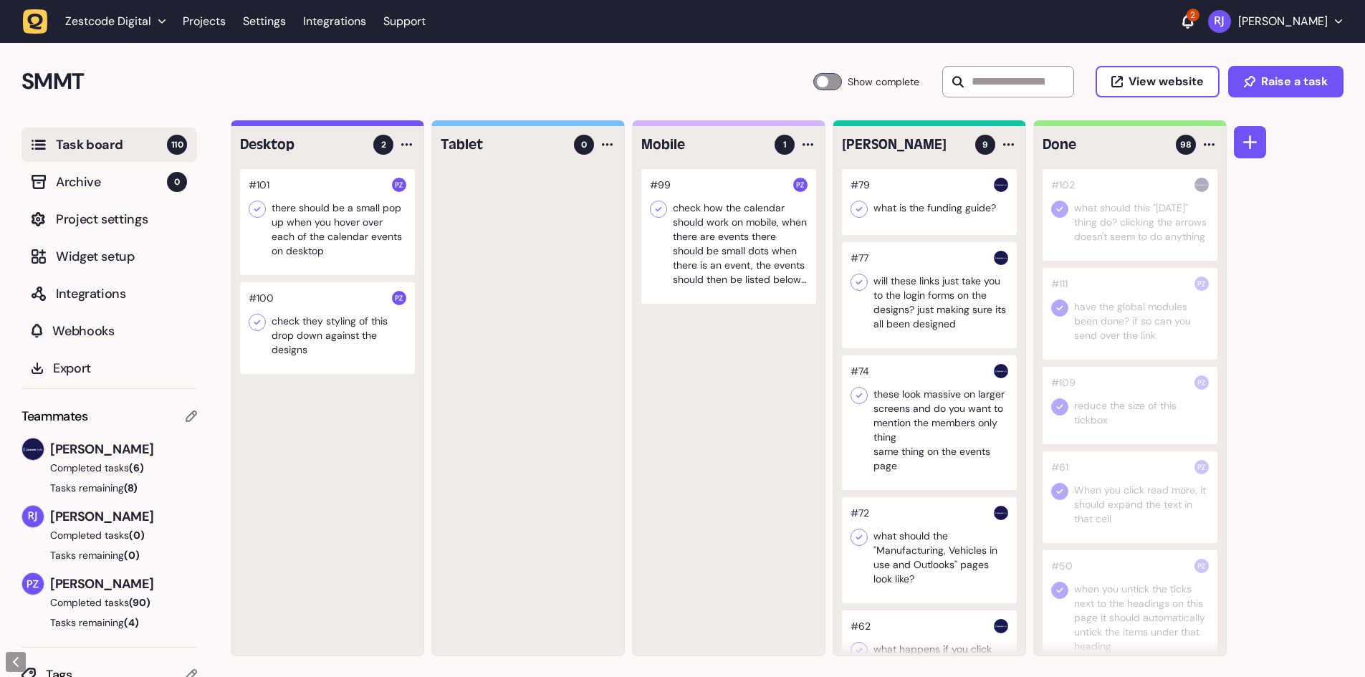
click at [1193, 24] on icon at bounding box center [1188, 20] width 11 height 12
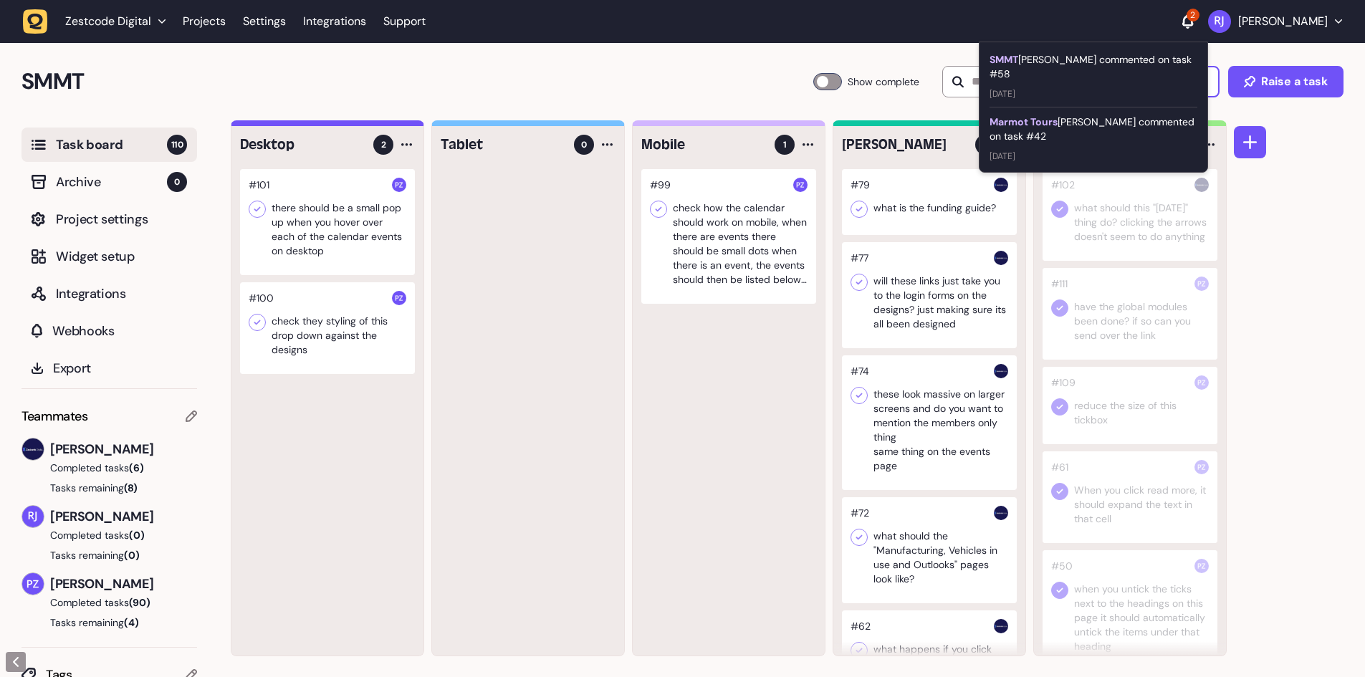
click at [1119, 53] on div "SMMT [PERSON_NAME] commented on task #58" at bounding box center [1094, 66] width 208 height 29
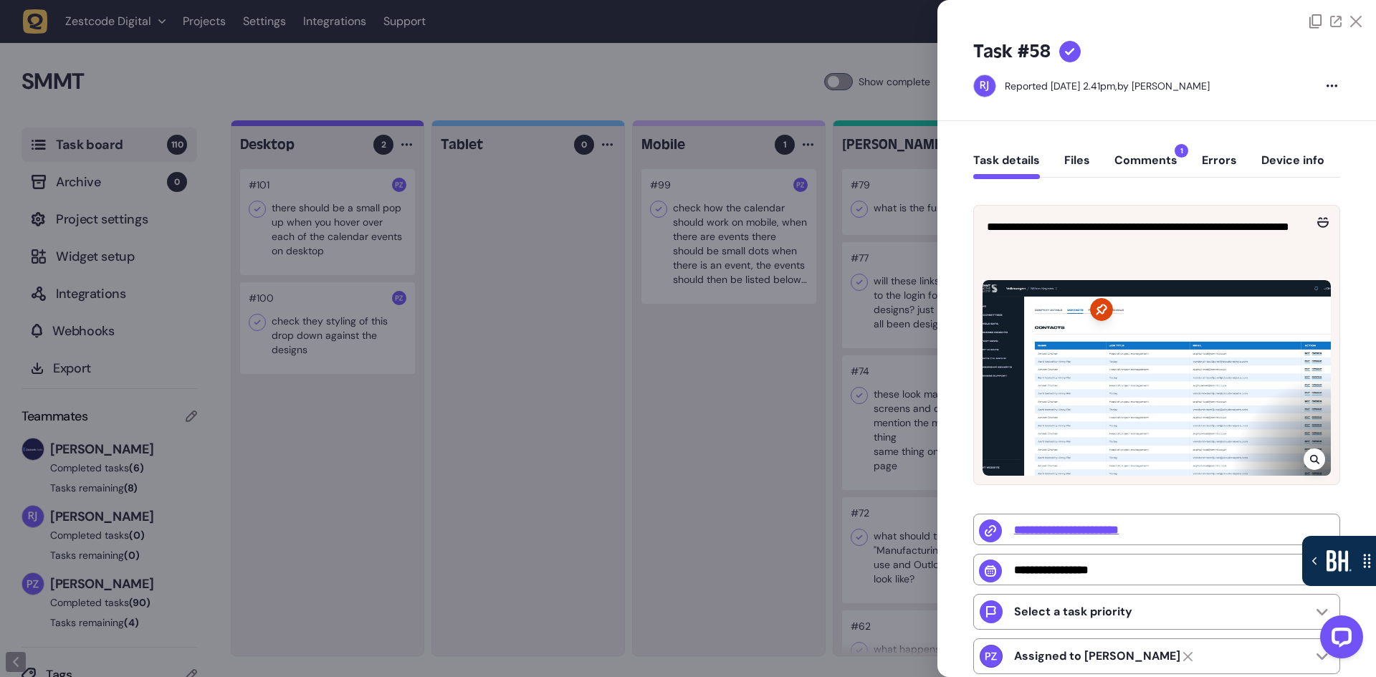
click at [1155, 154] on button "Comments 1" at bounding box center [1145, 166] width 63 height 26
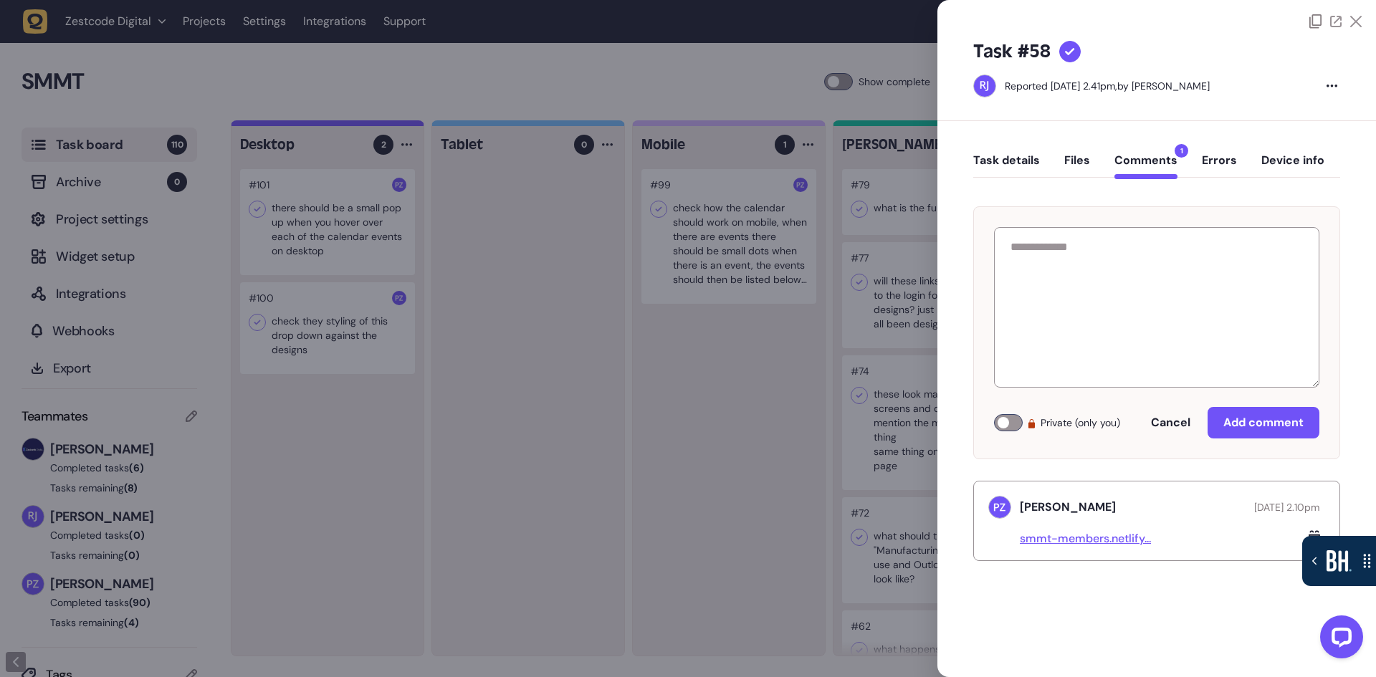
click at [979, 474] on div "Private (only you) Cancel Add comment Paris Zisis October 03, 2025 at 2.10pm sm…" at bounding box center [1156, 373] width 367 height 376
click at [1355, 22] on icon at bounding box center [1355, 21] width 11 height 11
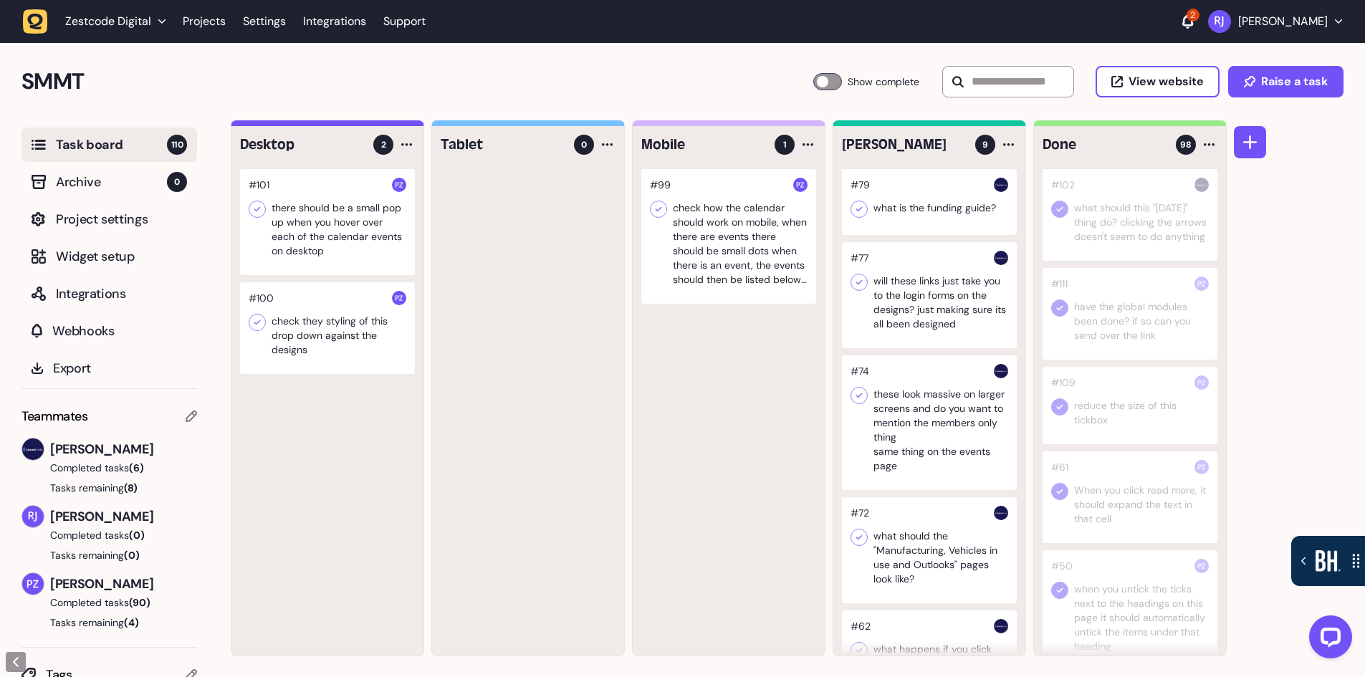
click at [1193, 24] on icon at bounding box center [1188, 21] width 11 height 14
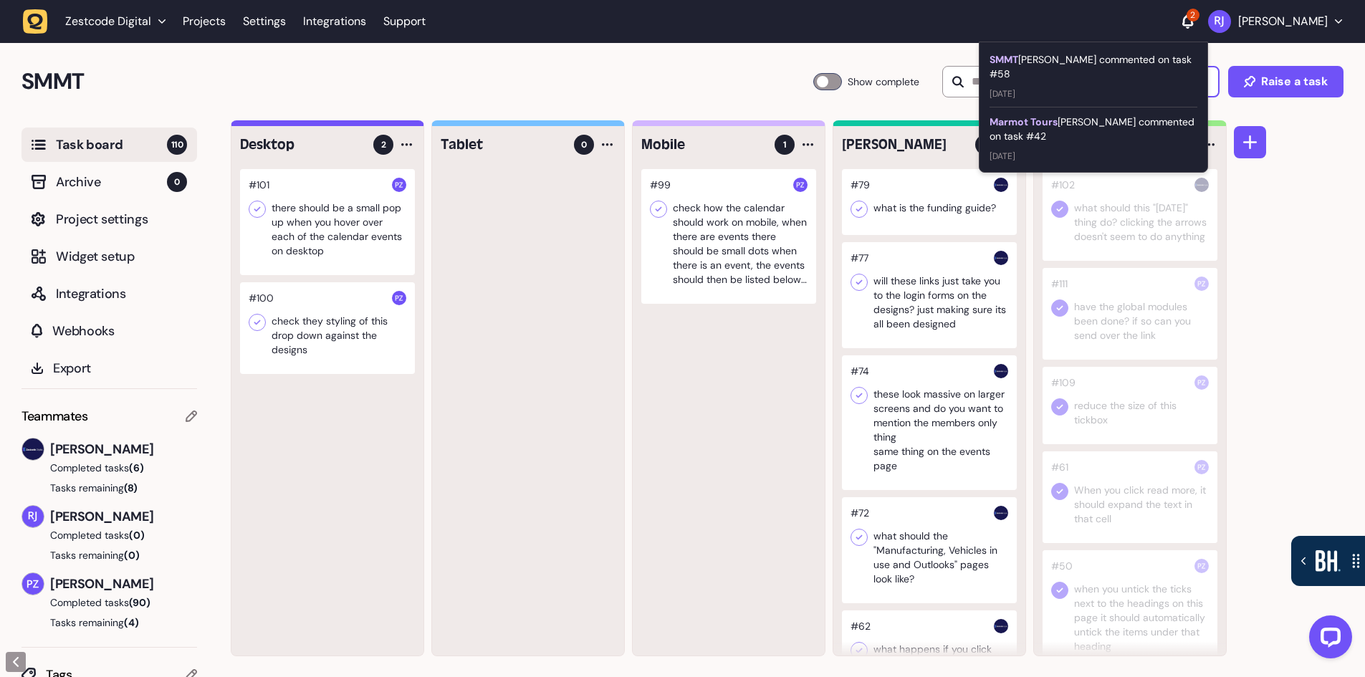
click at [1099, 115] on div "Marmot Tours Paris Zisis commented on task #42" at bounding box center [1094, 129] width 208 height 29
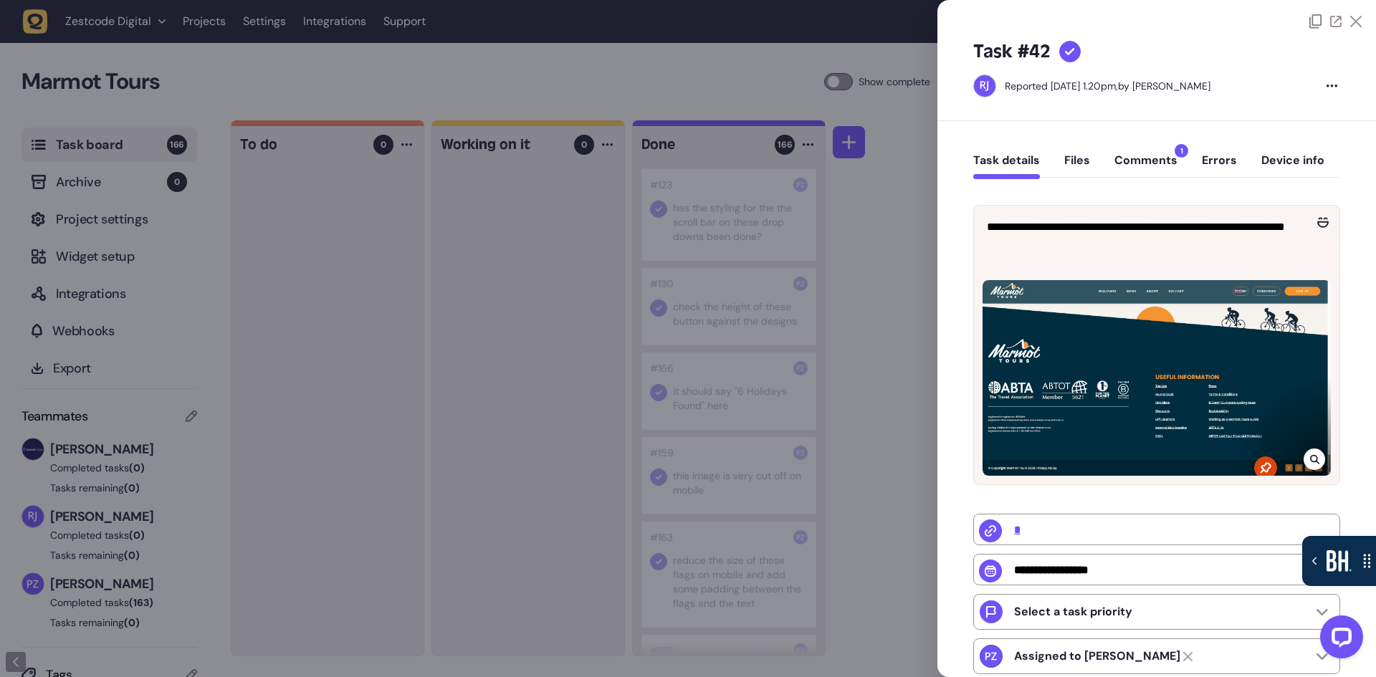
click at [1140, 161] on button "Comments 1" at bounding box center [1145, 166] width 63 height 26
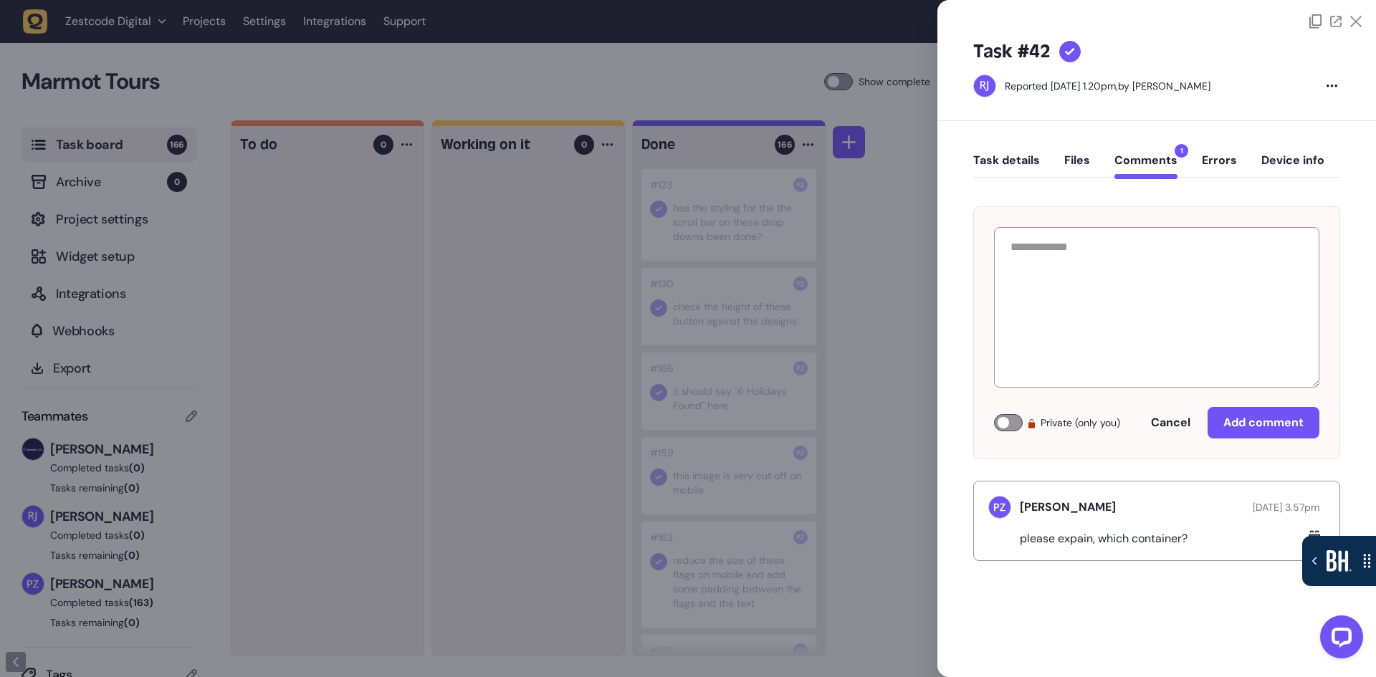
click at [871, 454] on div at bounding box center [688, 338] width 1376 height 677
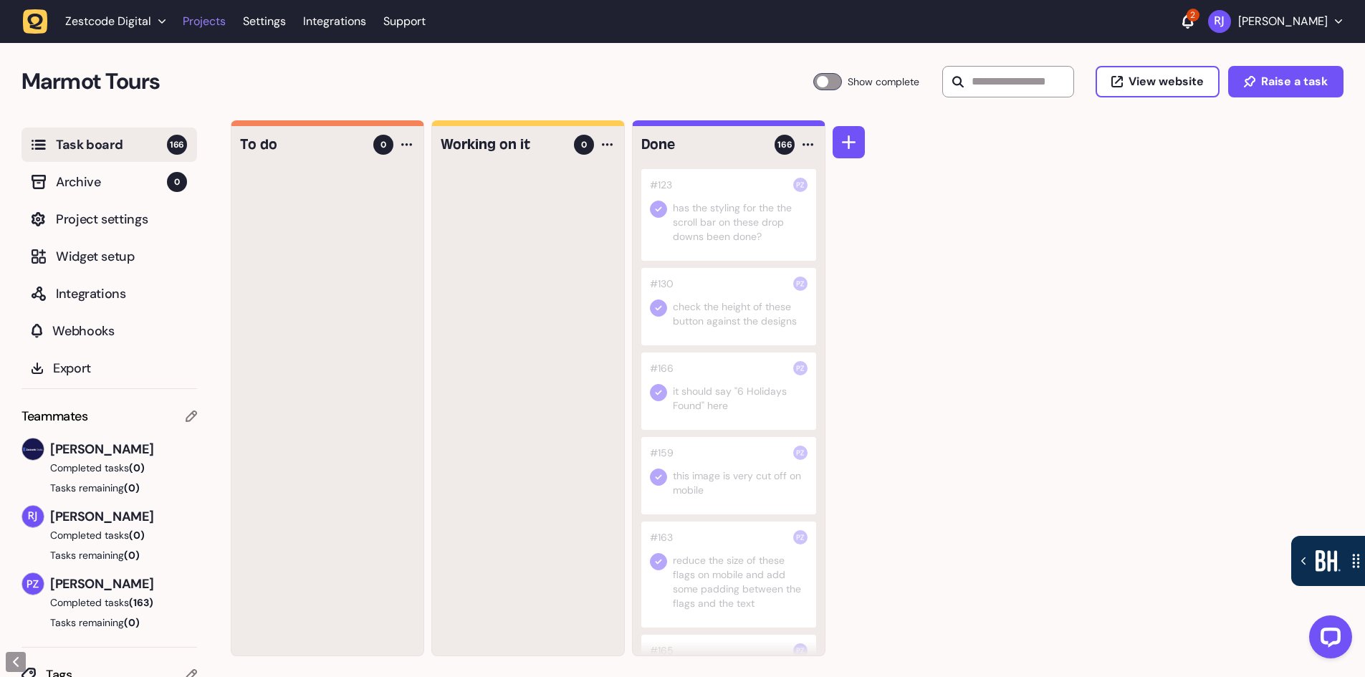
click at [202, 19] on link "Projects" at bounding box center [204, 22] width 43 height 26
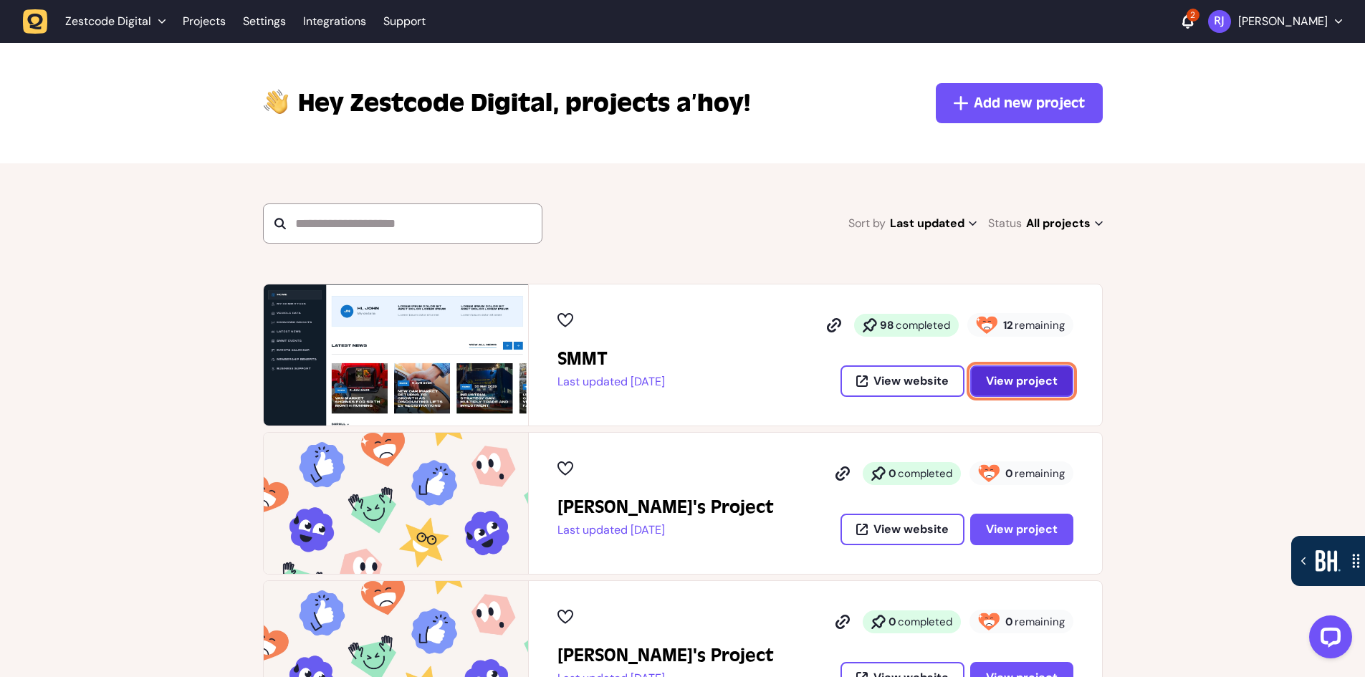
click at [1012, 381] on span "View project" at bounding box center [1022, 381] width 72 height 11
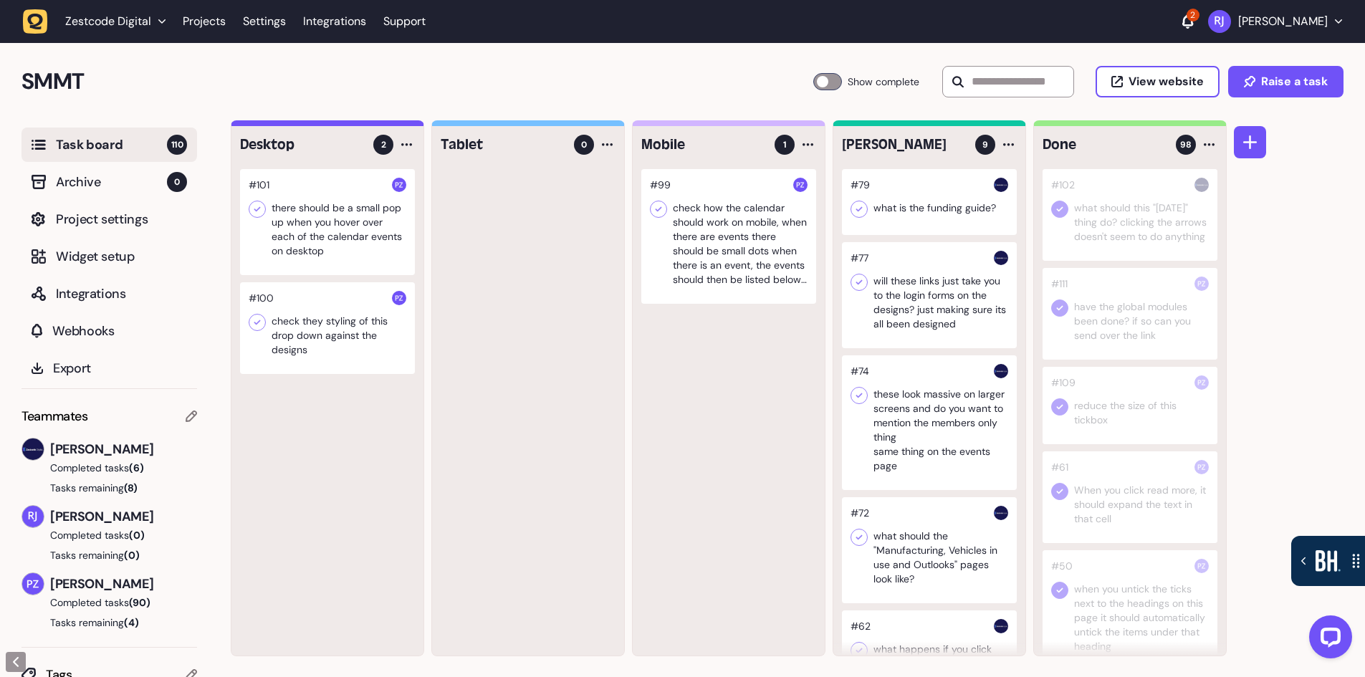
click at [343, 100] on div "SMMT Task Board 110 Show complete View website Raise a task" at bounding box center [682, 81] width 1365 height 77
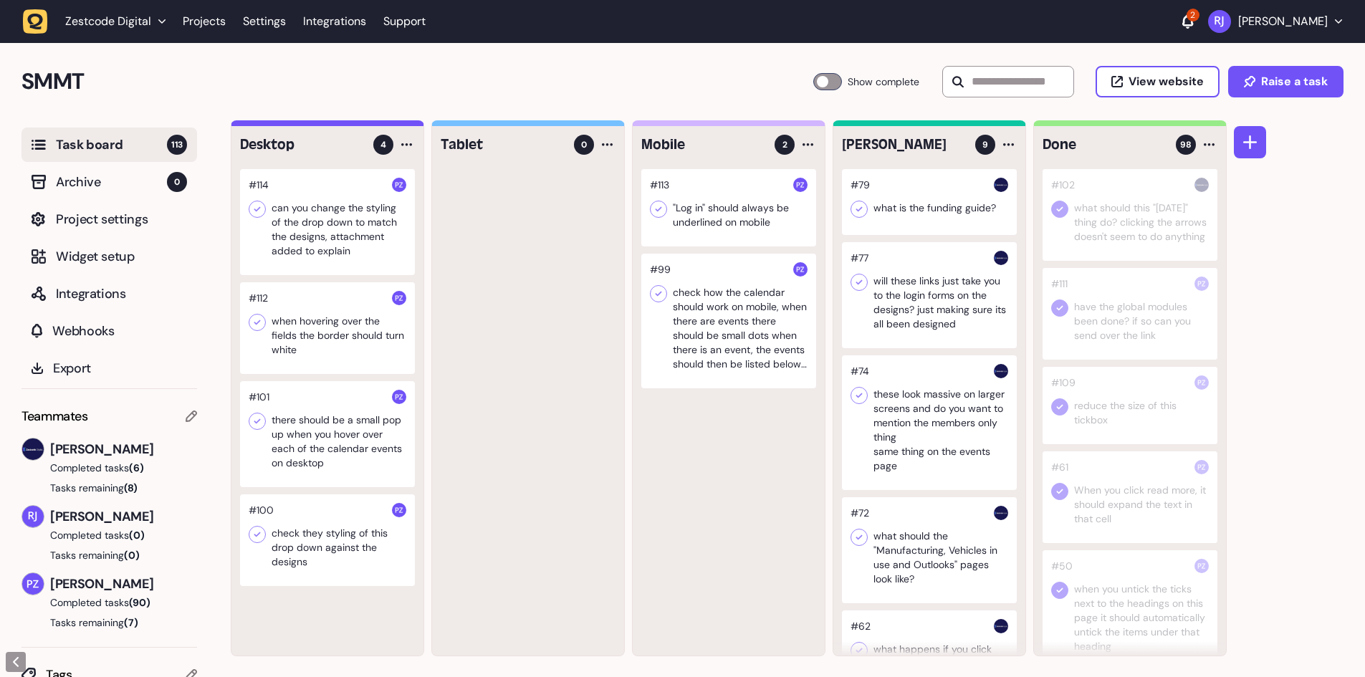
click at [346, 231] on div at bounding box center [327, 222] width 175 height 106
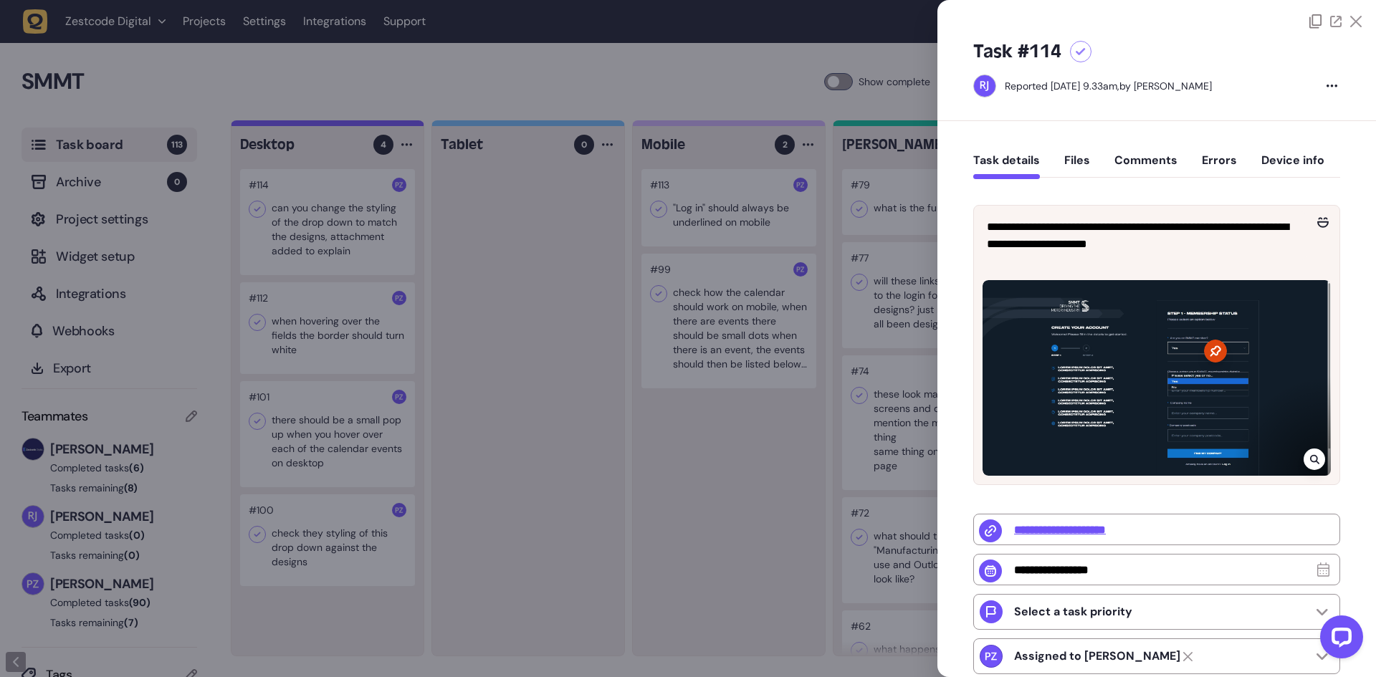
click at [1080, 161] on button "Files" at bounding box center [1077, 166] width 26 height 26
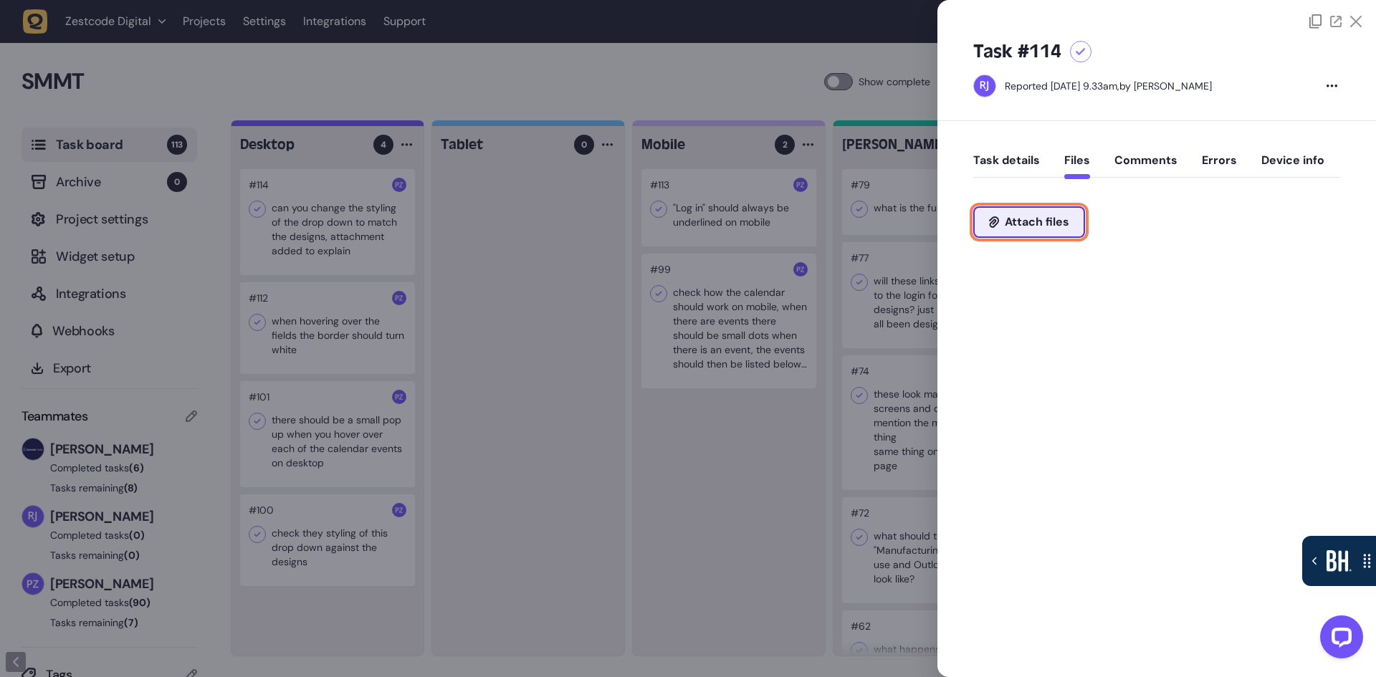
click at [1063, 223] on span "Attach files" at bounding box center [1037, 221] width 65 height 11
type input "**********"
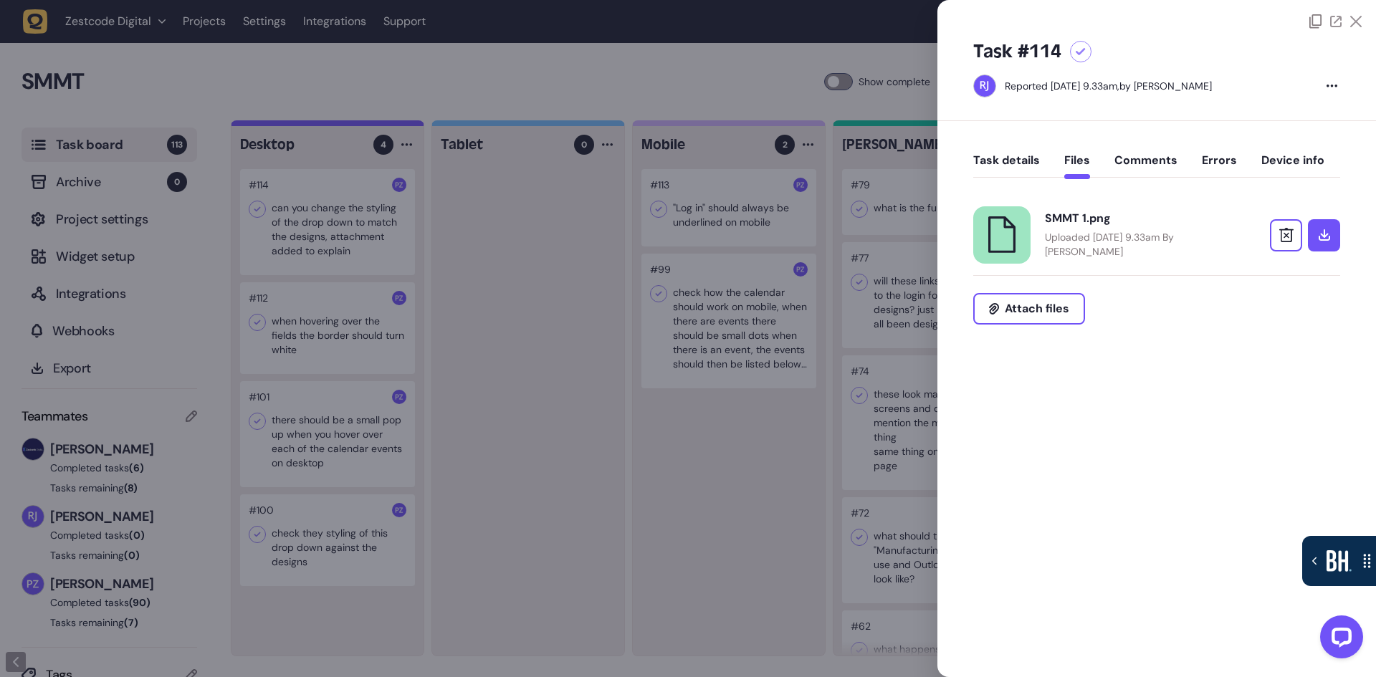
click at [1001, 156] on button "Task details" at bounding box center [1006, 166] width 67 height 26
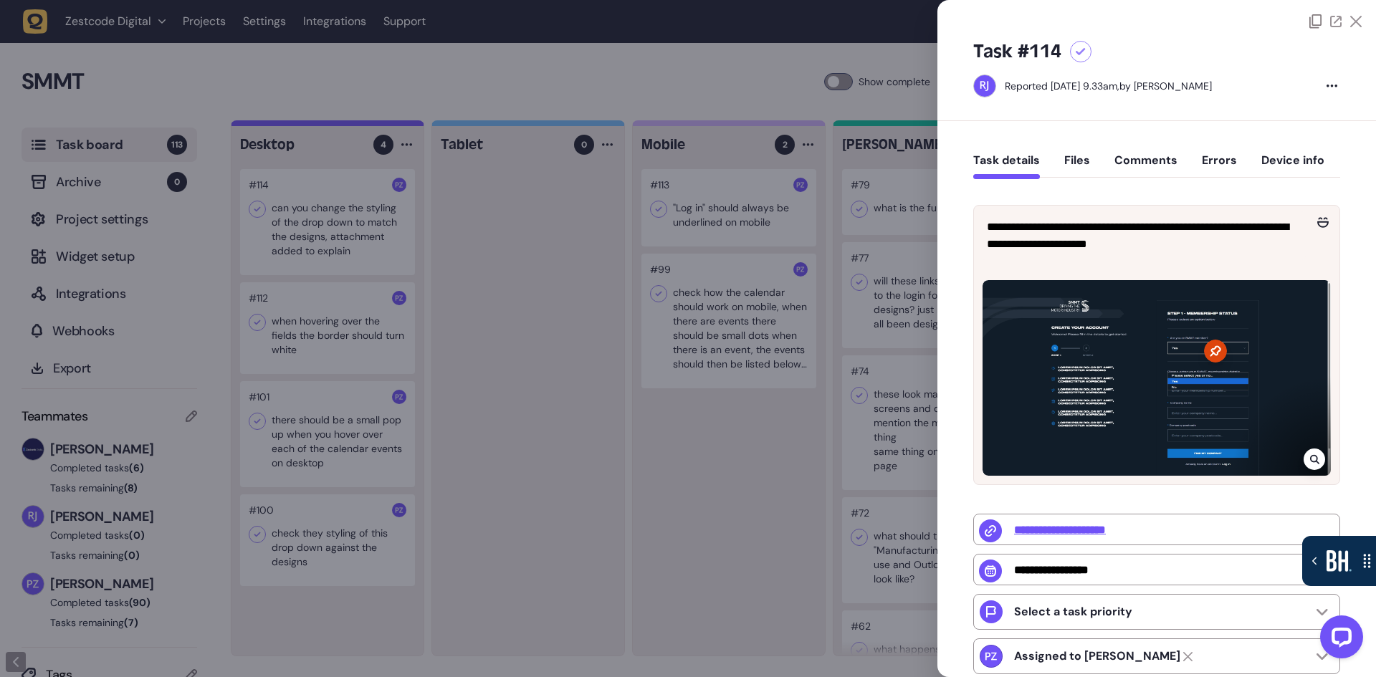
click at [809, 474] on div at bounding box center [688, 338] width 1376 height 677
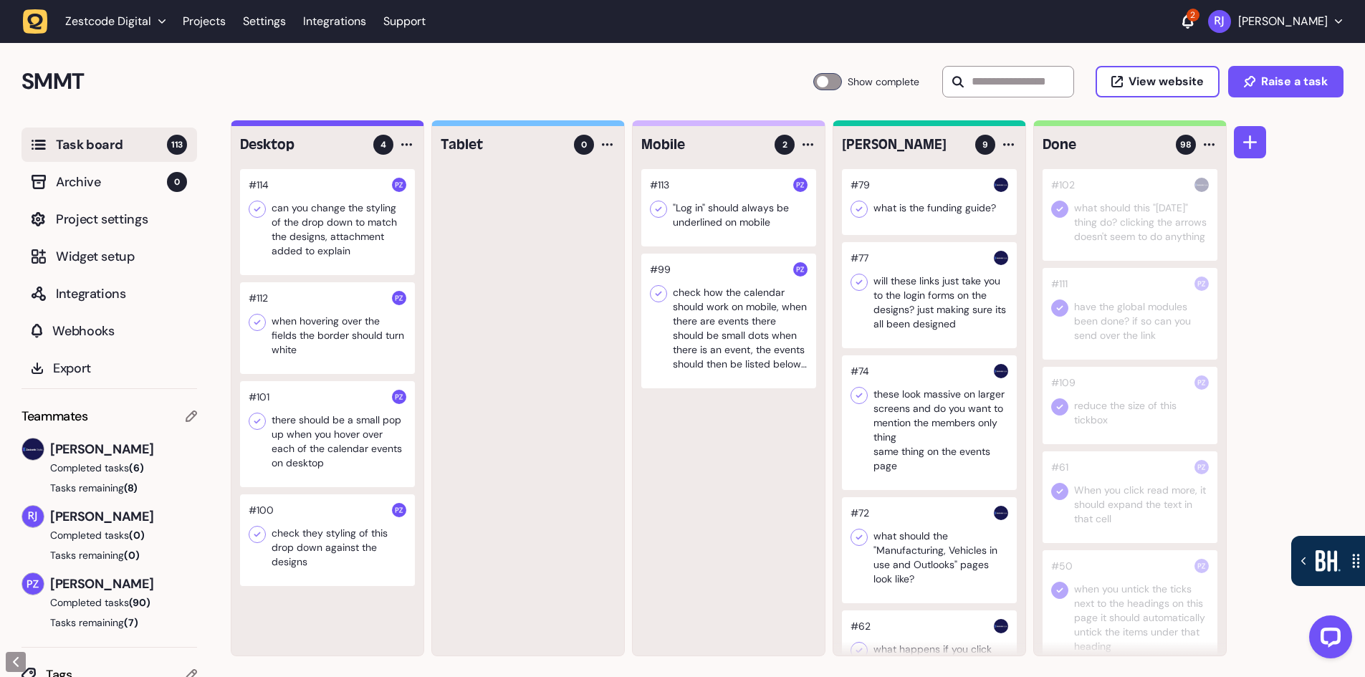
click at [728, 314] on div at bounding box center [728, 321] width 175 height 135
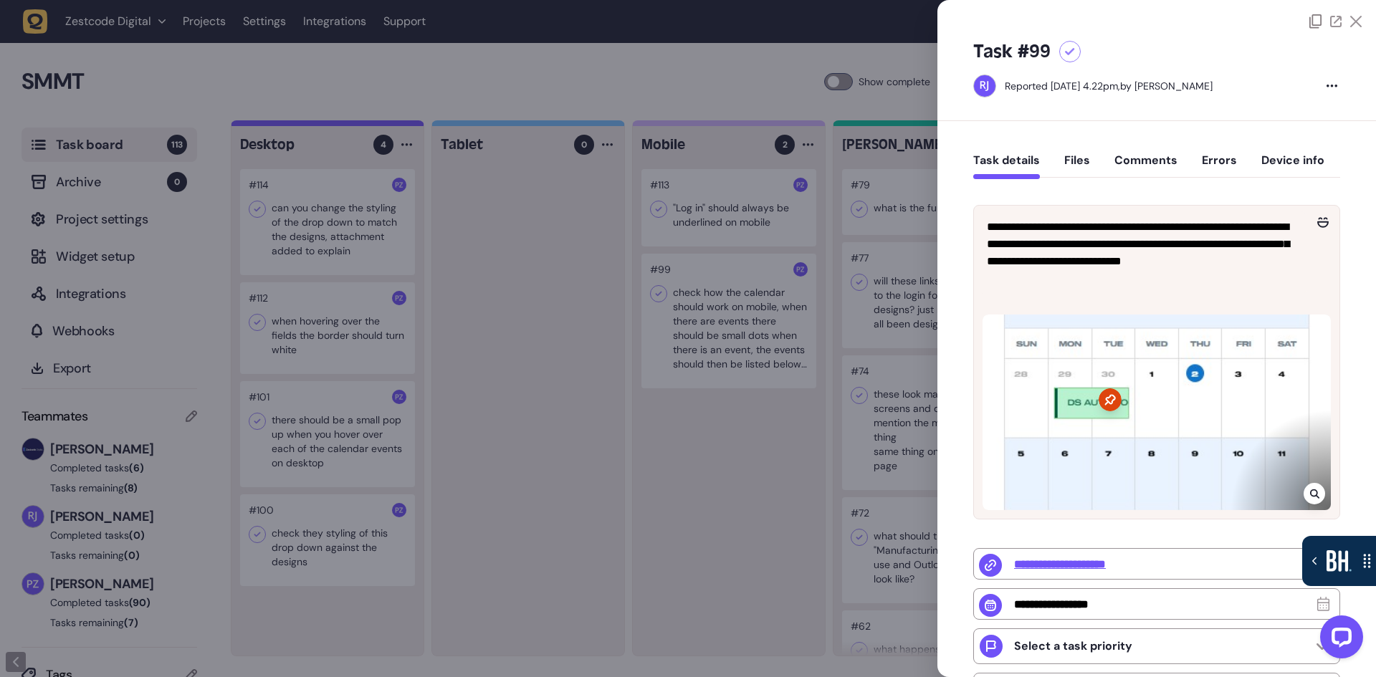
click at [667, 443] on div at bounding box center [688, 338] width 1376 height 677
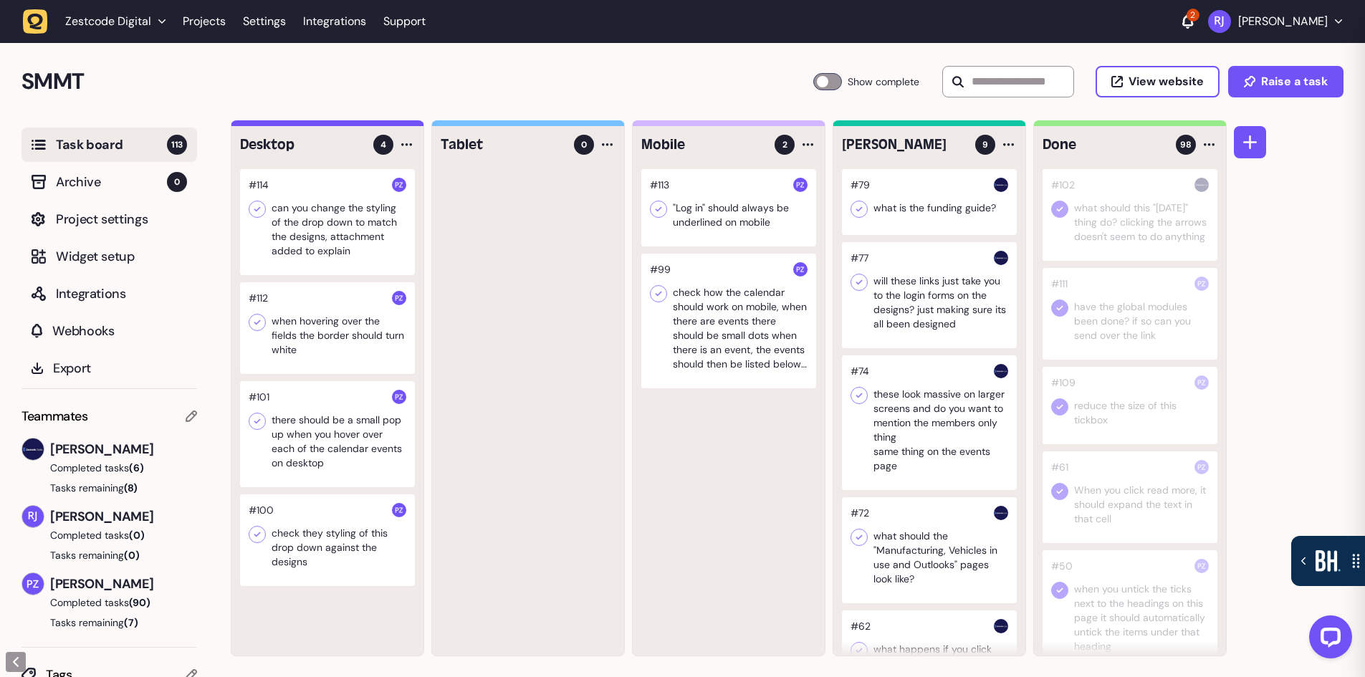
click at [338, 214] on div at bounding box center [327, 222] width 175 height 106
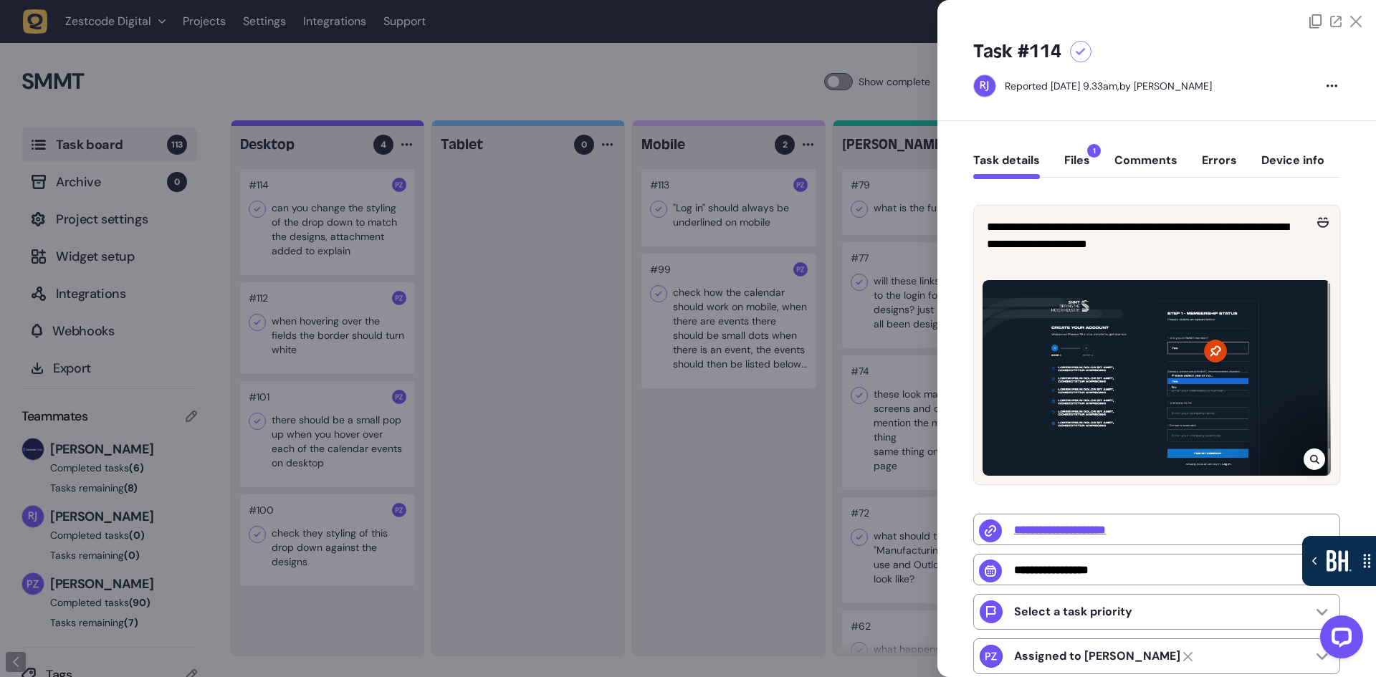
click at [1074, 162] on button "Files 1" at bounding box center [1077, 166] width 26 height 26
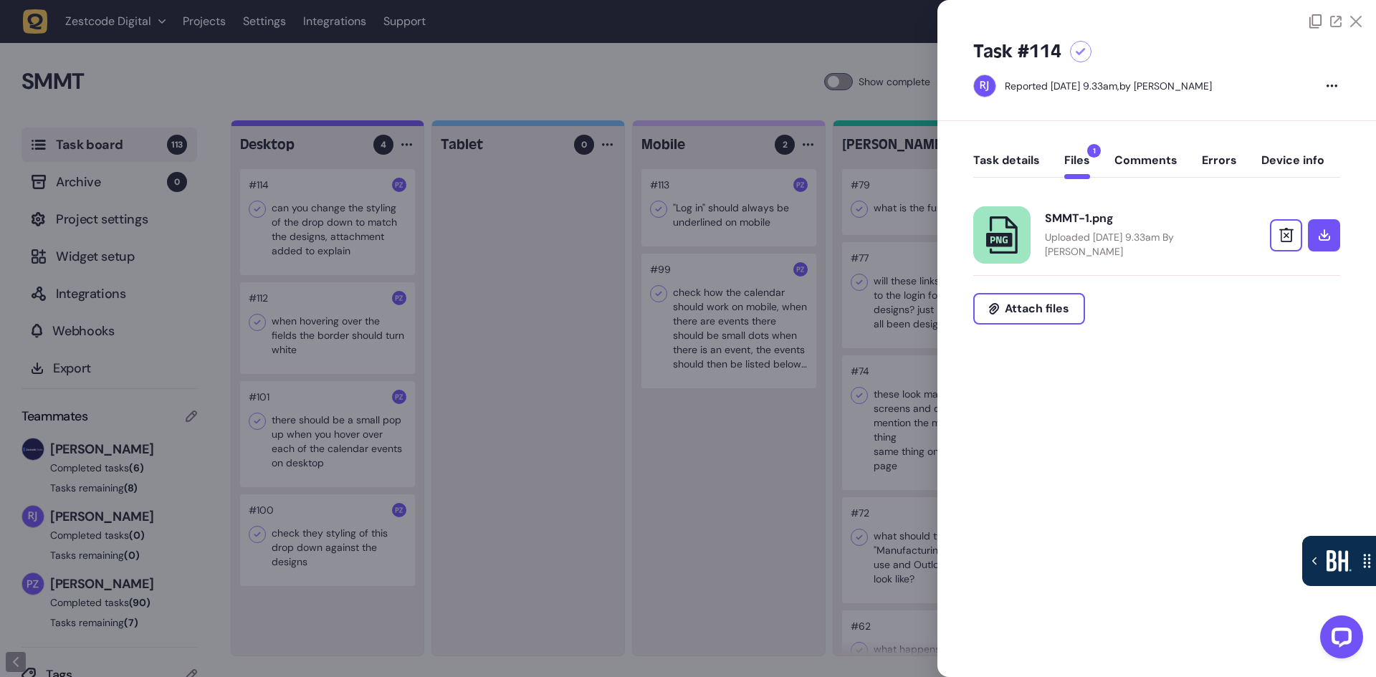
click at [675, 449] on div at bounding box center [688, 338] width 1376 height 677
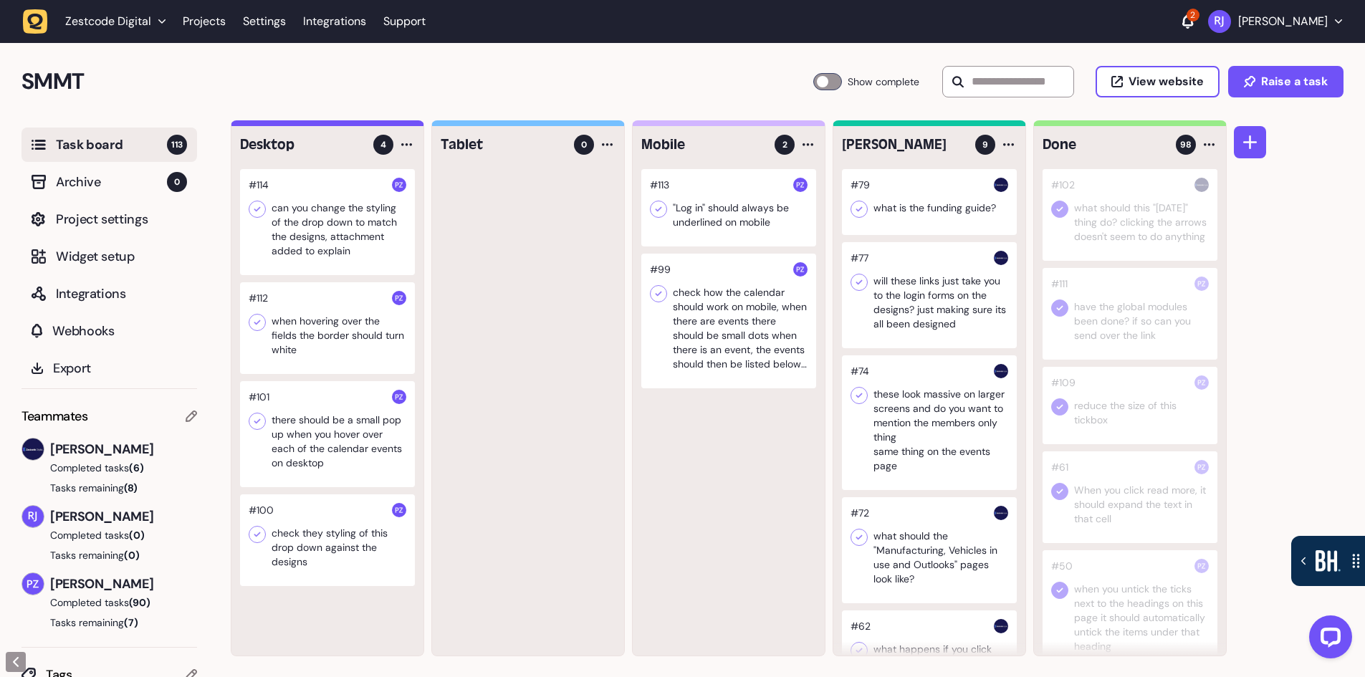
click at [1329, 21] on button "Riki-leigh Jones" at bounding box center [1275, 21] width 134 height 23
click at [1242, 52] on link "Profile" at bounding box center [1275, 53] width 111 height 14
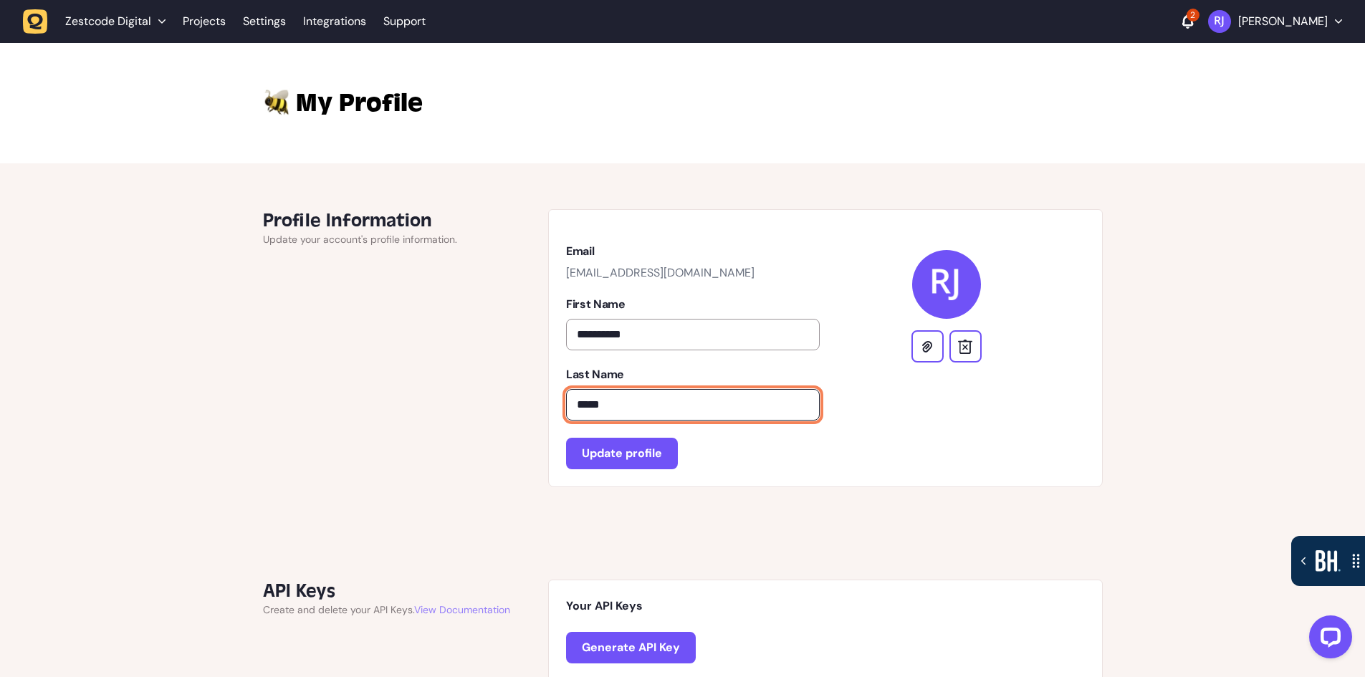
click at [615, 409] on input "*****" at bounding box center [692, 405] width 253 height 32
type input "********"
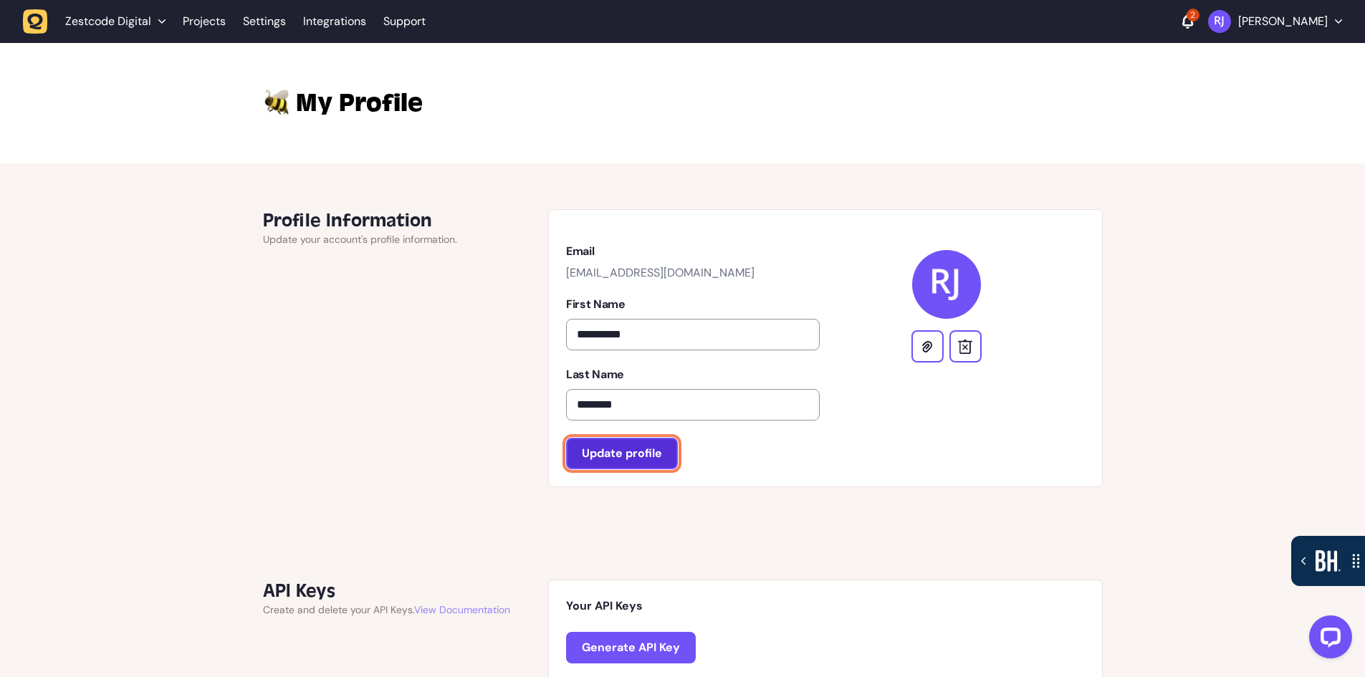
click at [631, 459] on span "Update profile" at bounding box center [622, 453] width 80 height 11
click at [211, 27] on link "Projects" at bounding box center [204, 22] width 43 height 26
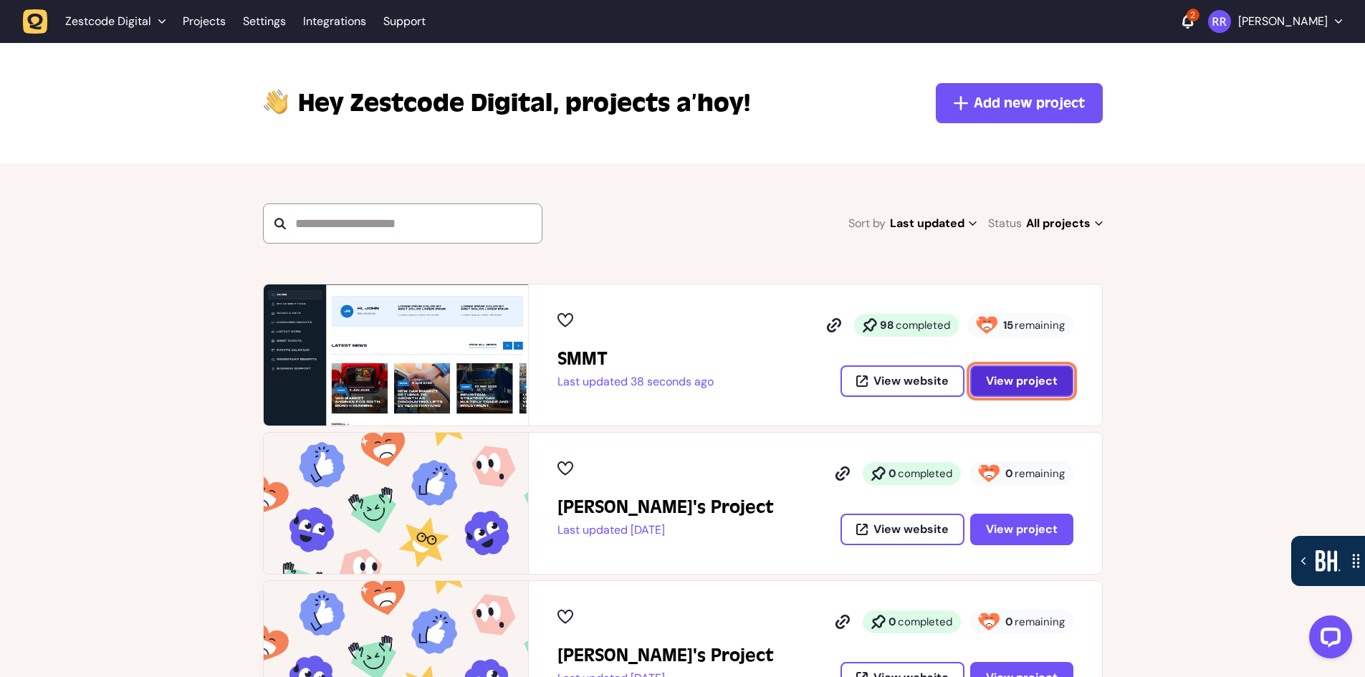
click at [1024, 381] on span "View project" at bounding box center [1022, 381] width 72 height 11
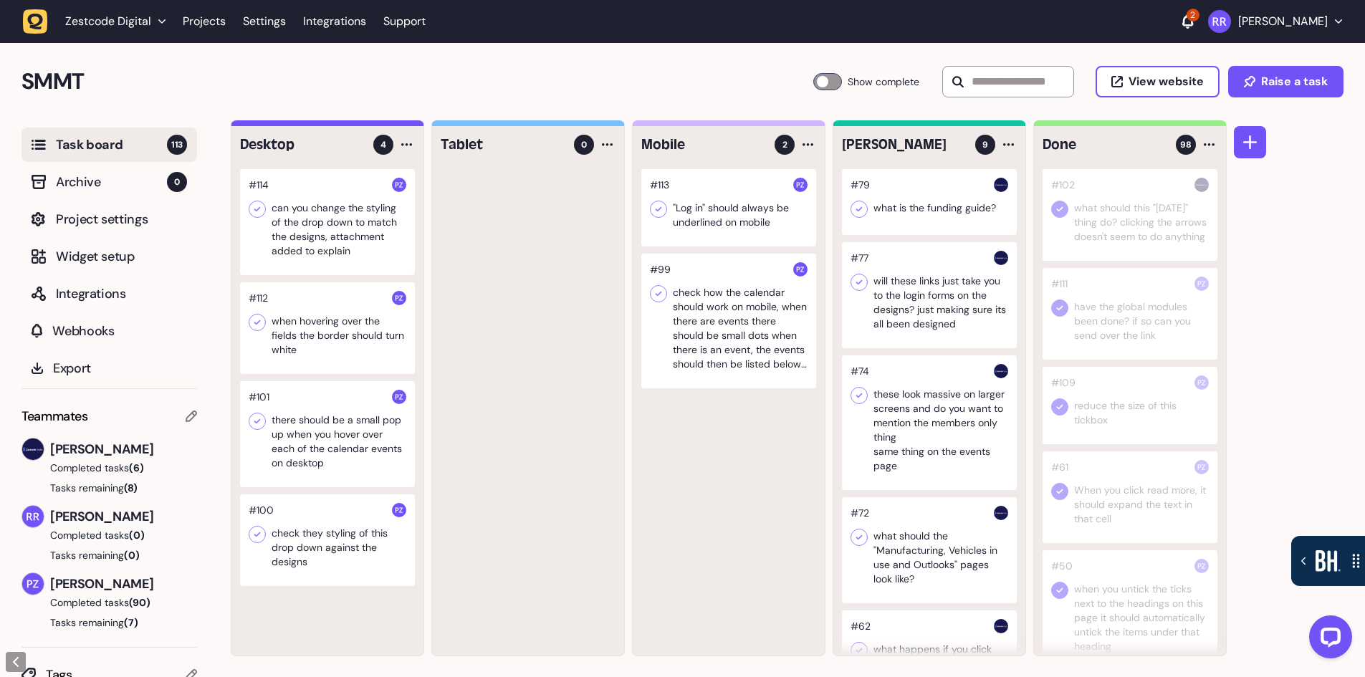
click at [361, 227] on div at bounding box center [327, 222] width 175 height 106
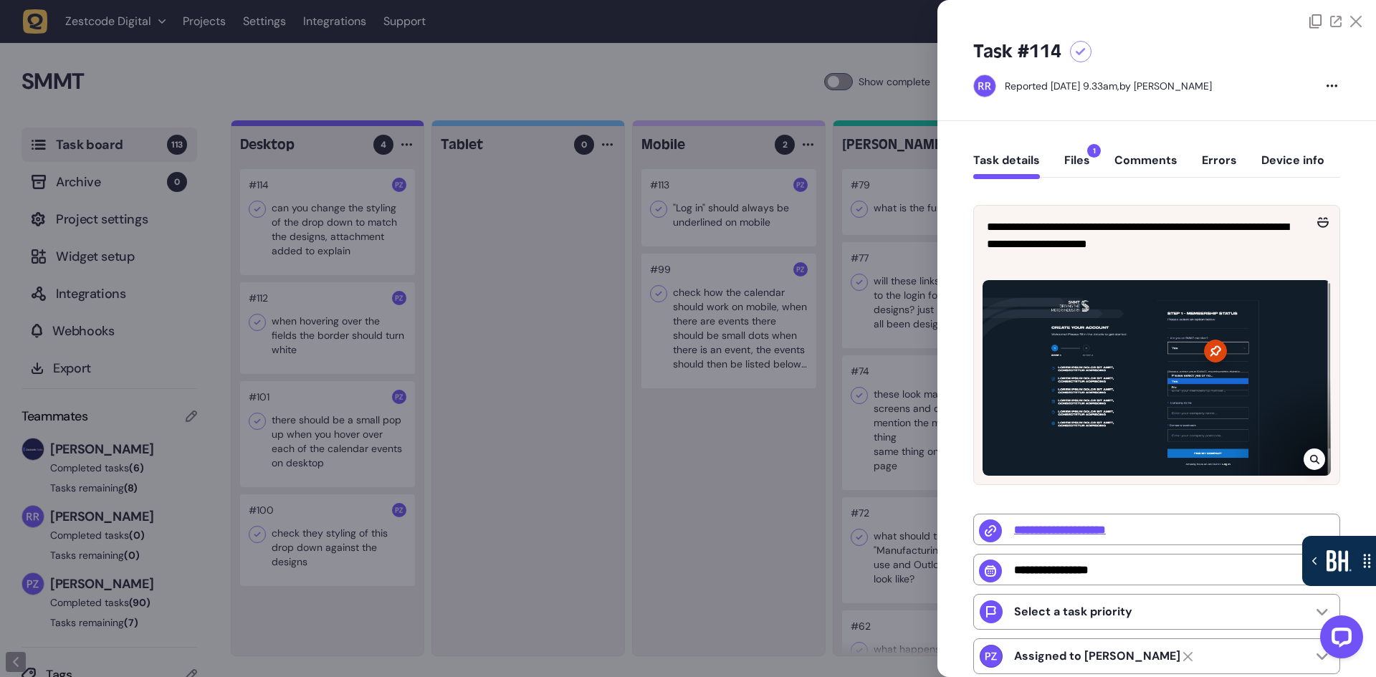
click at [1074, 161] on button "Files 1" at bounding box center [1077, 166] width 26 height 26
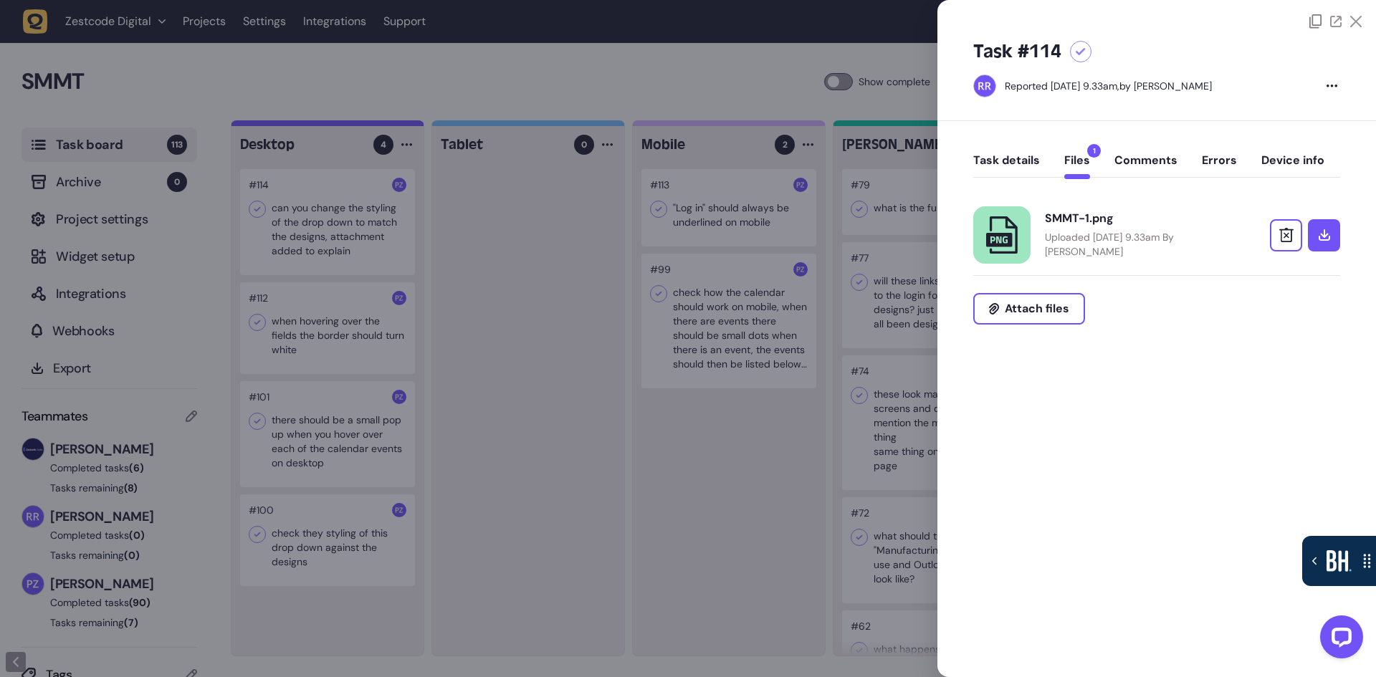
click at [535, 404] on div at bounding box center [688, 338] width 1376 height 677
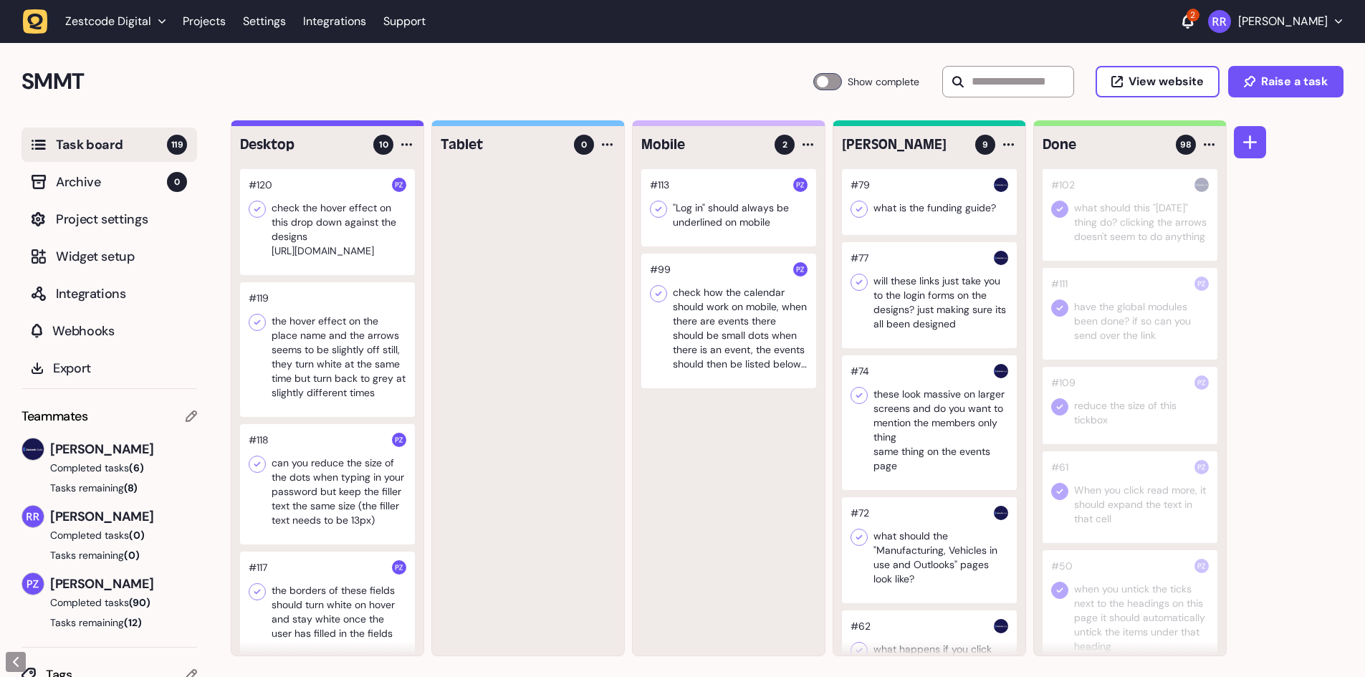
click at [305, 264] on div at bounding box center [327, 222] width 175 height 106
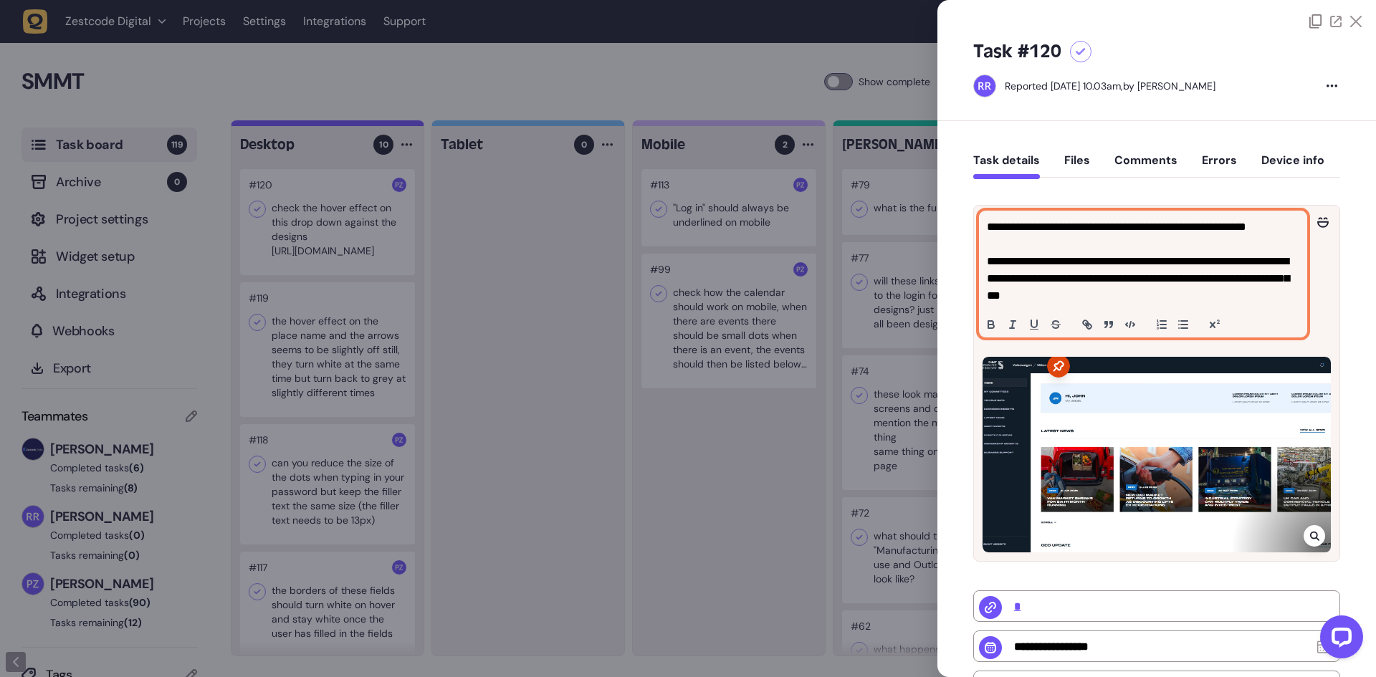
click at [1064, 278] on p "**********" at bounding box center [1141, 279] width 309 height 52
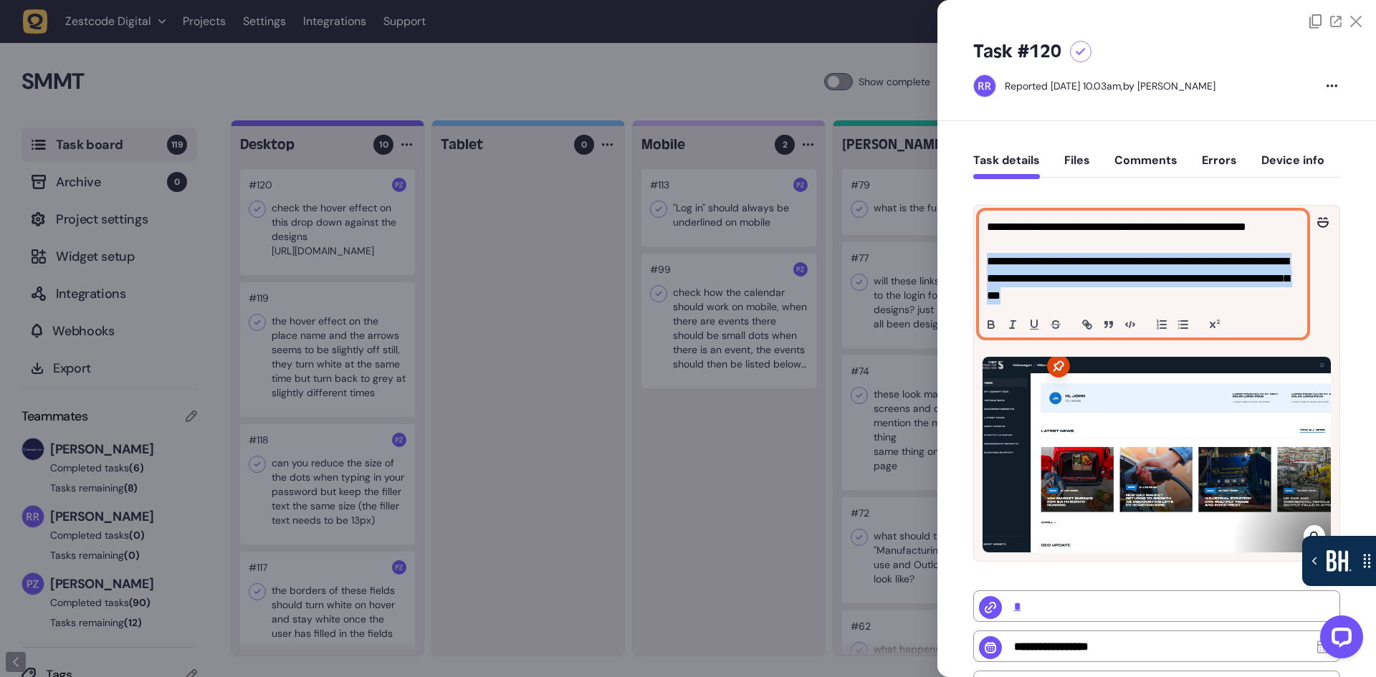
drag, startPoint x: 1273, startPoint y: 299, endPoint x: 965, endPoint y: 256, distance: 310.5
click at [965, 256] on div "**********" at bounding box center [1156, 543] width 439 height 845
click at [1087, 325] on icon "button" at bounding box center [1089, 326] width 5 height 5
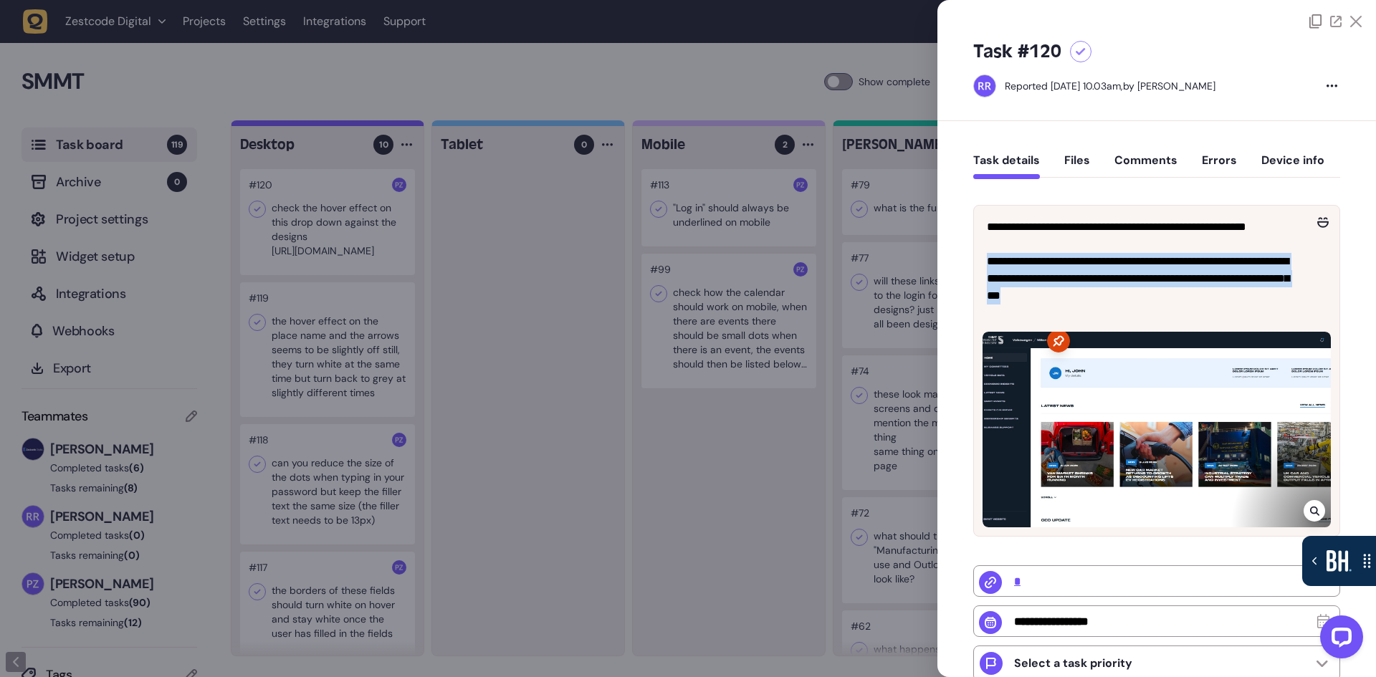
type input "**********"
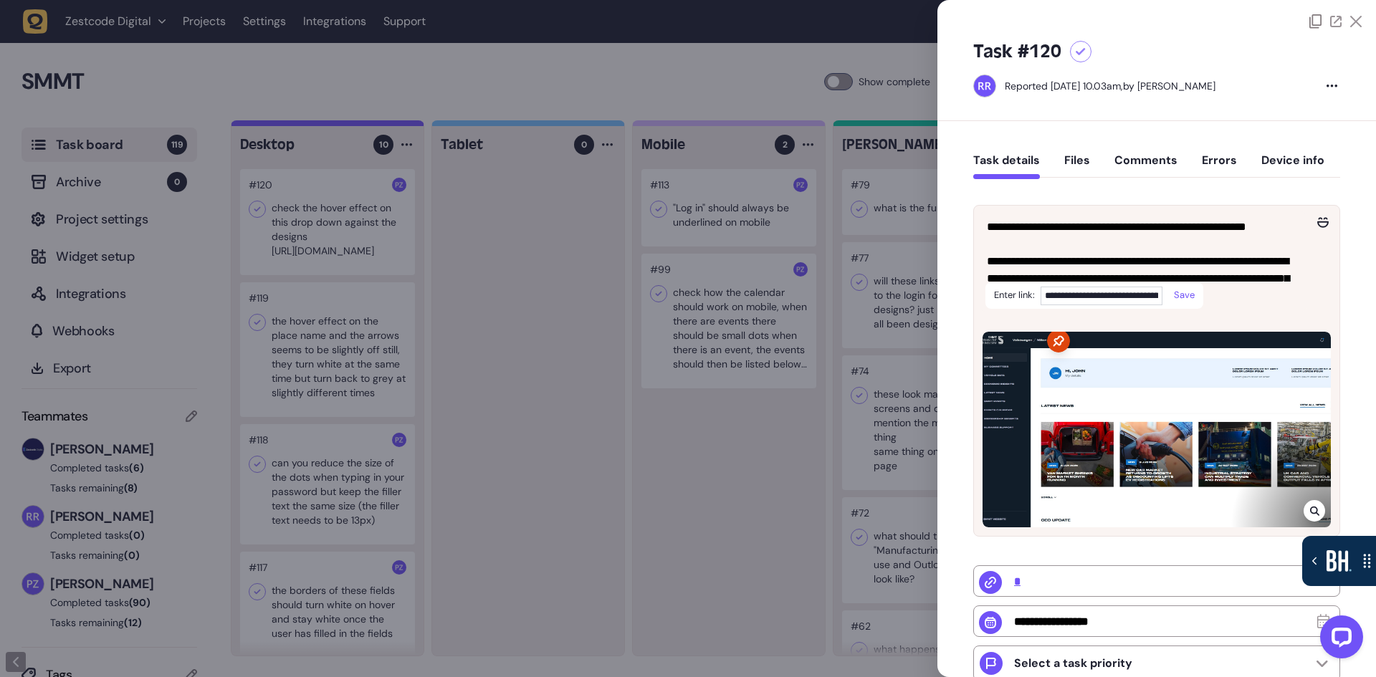
click at [1183, 293] on link at bounding box center [1178, 295] width 32 height 12
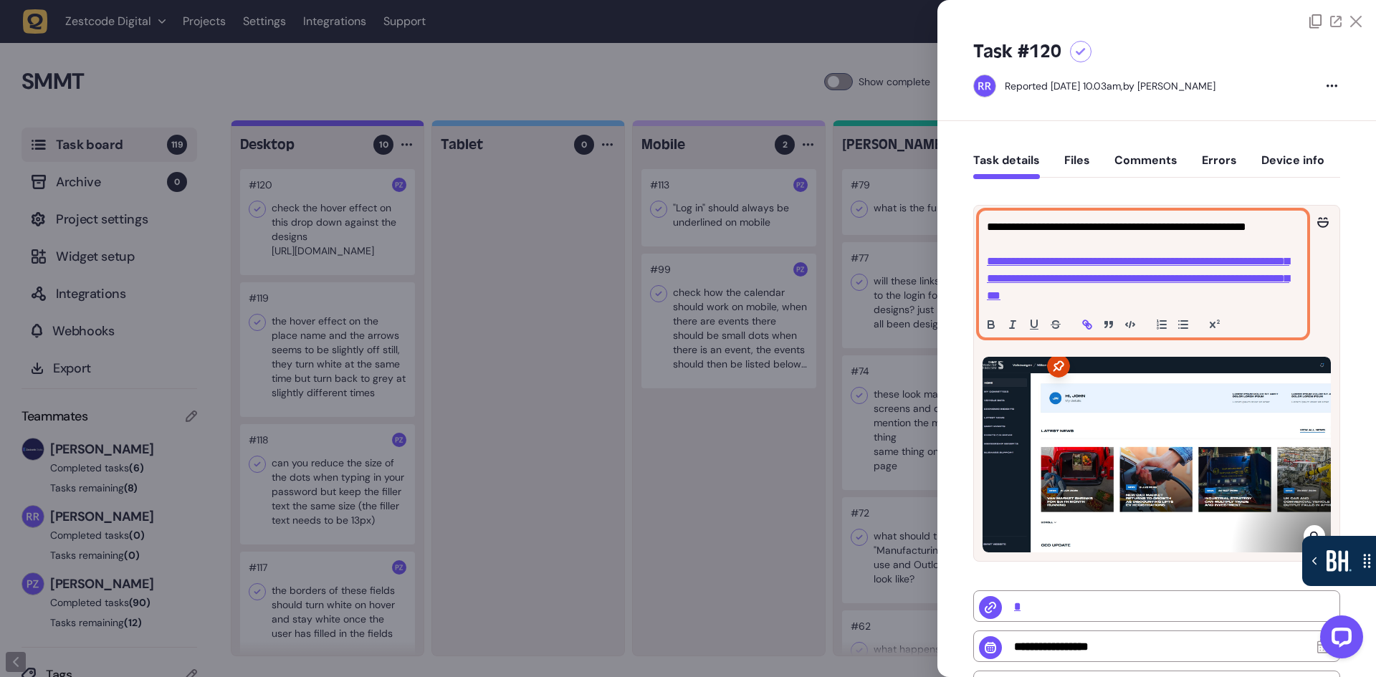
click at [1293, 307] on div "**********" at bounding box center [1143, 273] width 327 height 125
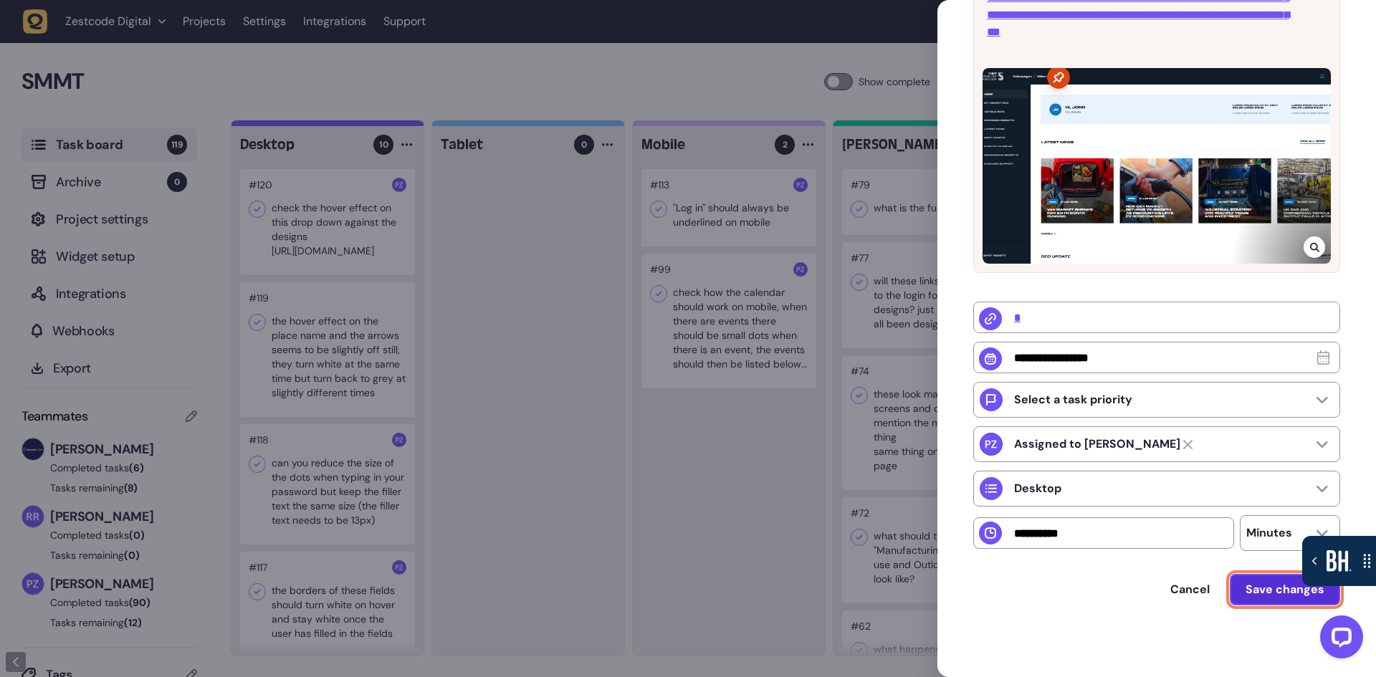
click at [1261, 596] on span "Save changes" at bounding box center [1285, 589] width 79 height 11
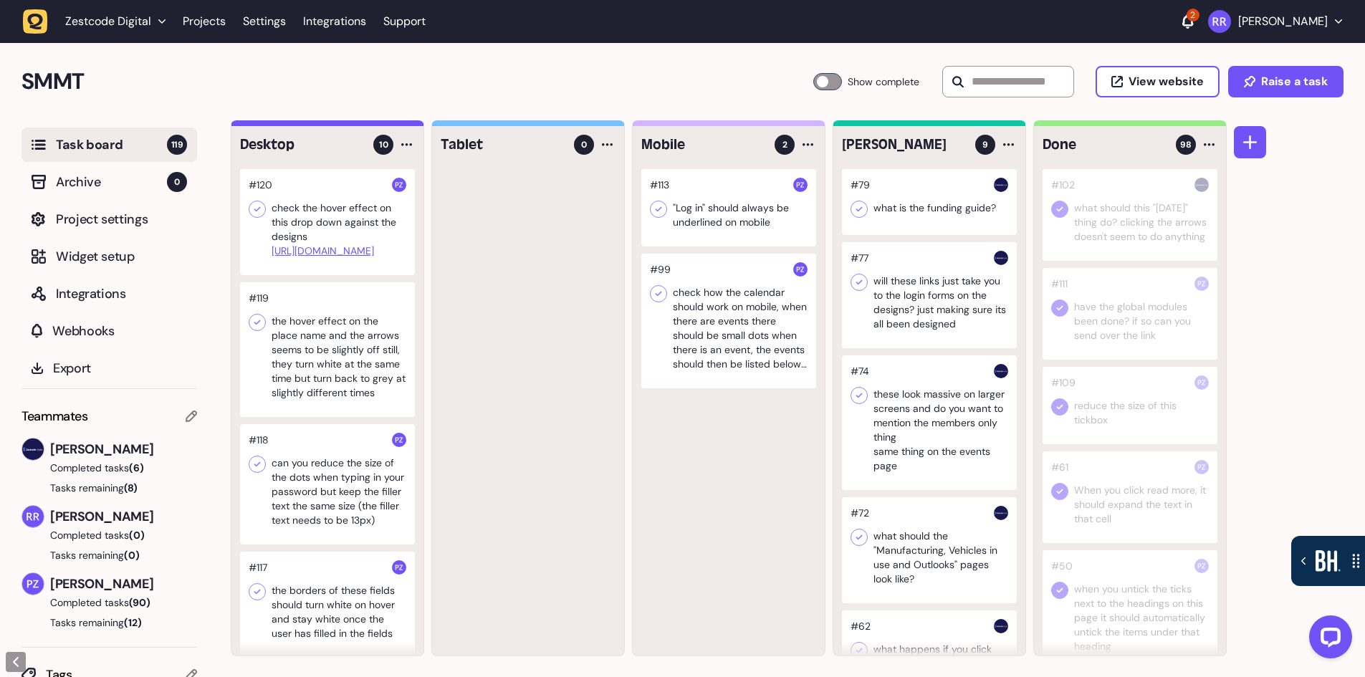
click at [315, 263] on div at bounding box center [327, 222] width 175 height 106
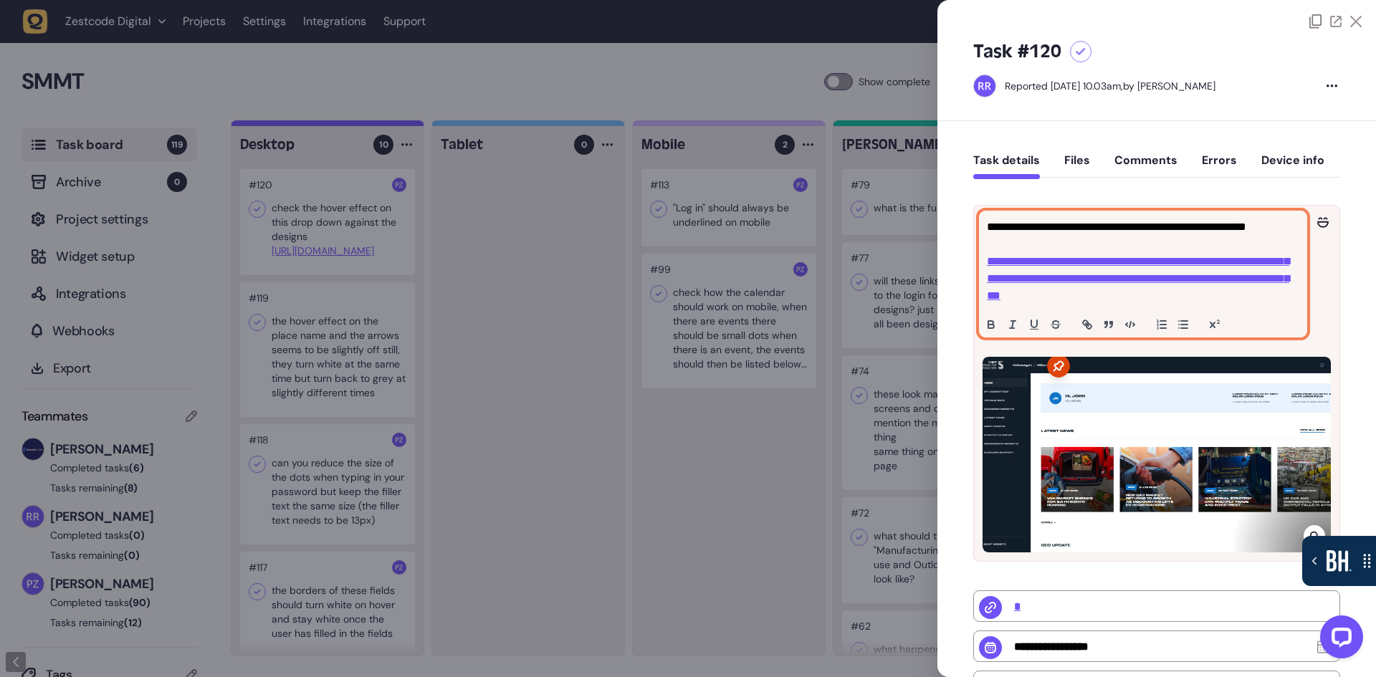
click at [1127, 282] on link "**********" at bounding box center [1138, 278] width 302 height 45
click at [1137, 274] on link "**********" at bounding box center [1138, 278] width 302 height 45
click at [1072, 270] on p "**********" at bounding box center [1143, 279] width 312 height 52
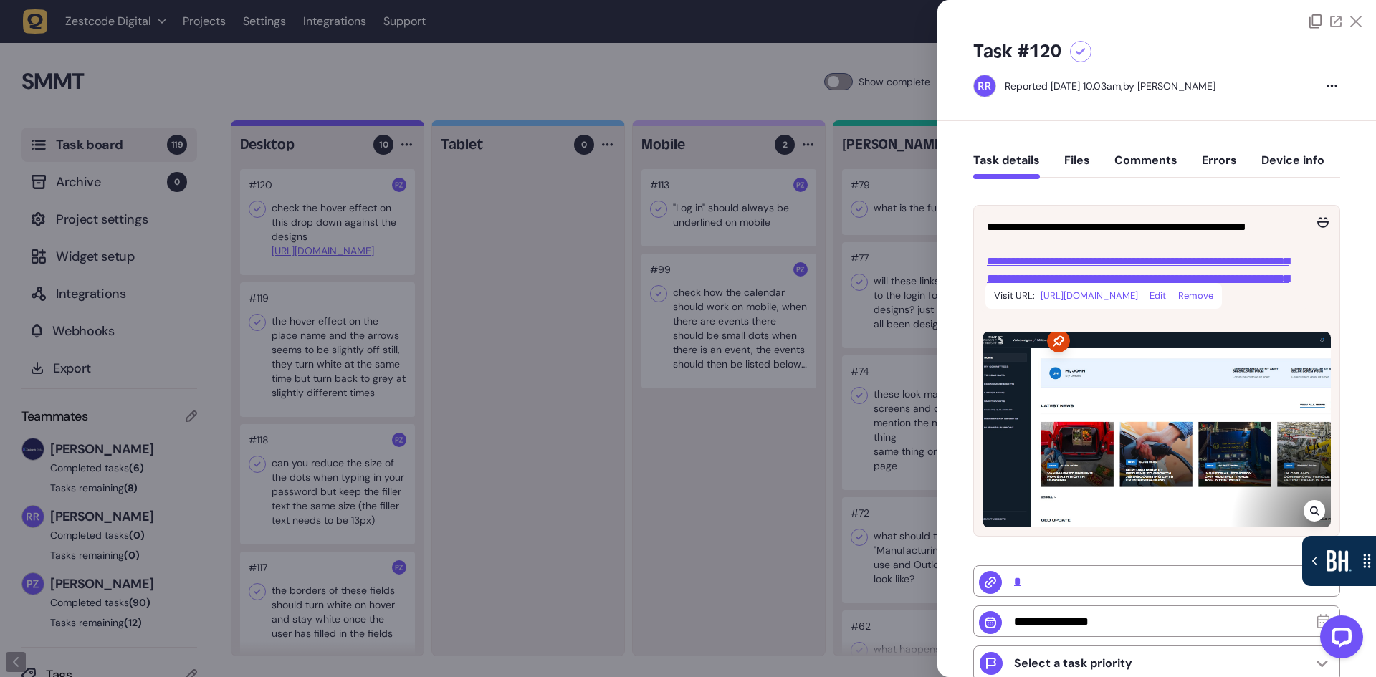
click at [1081, 305] on link "[URL][DOMAIN_NAME]" at bounding box center [1089, 296] width 97 height 19
click at [498, 445] on div at bounding box center [688, 338] width 1376 height 677
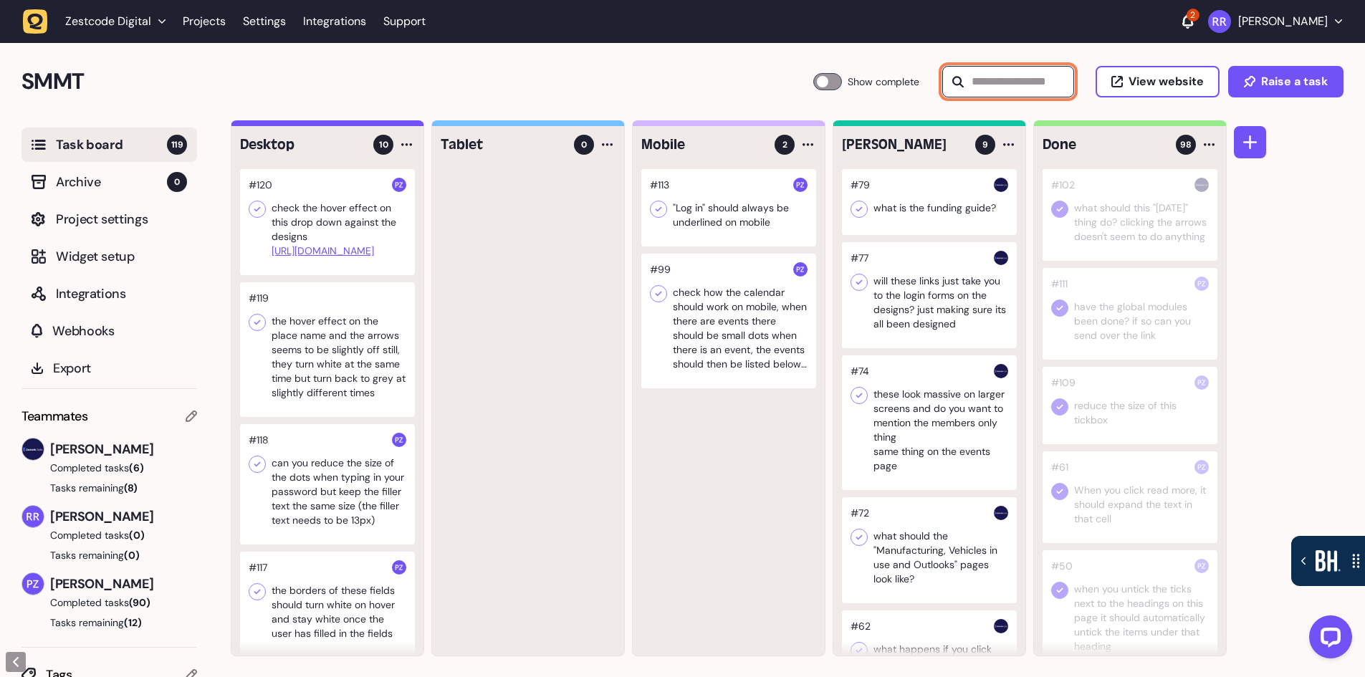
click at [1016, 78] on input "text" at bounding box center [1008, 82] width 132 height 32
type input "**********"
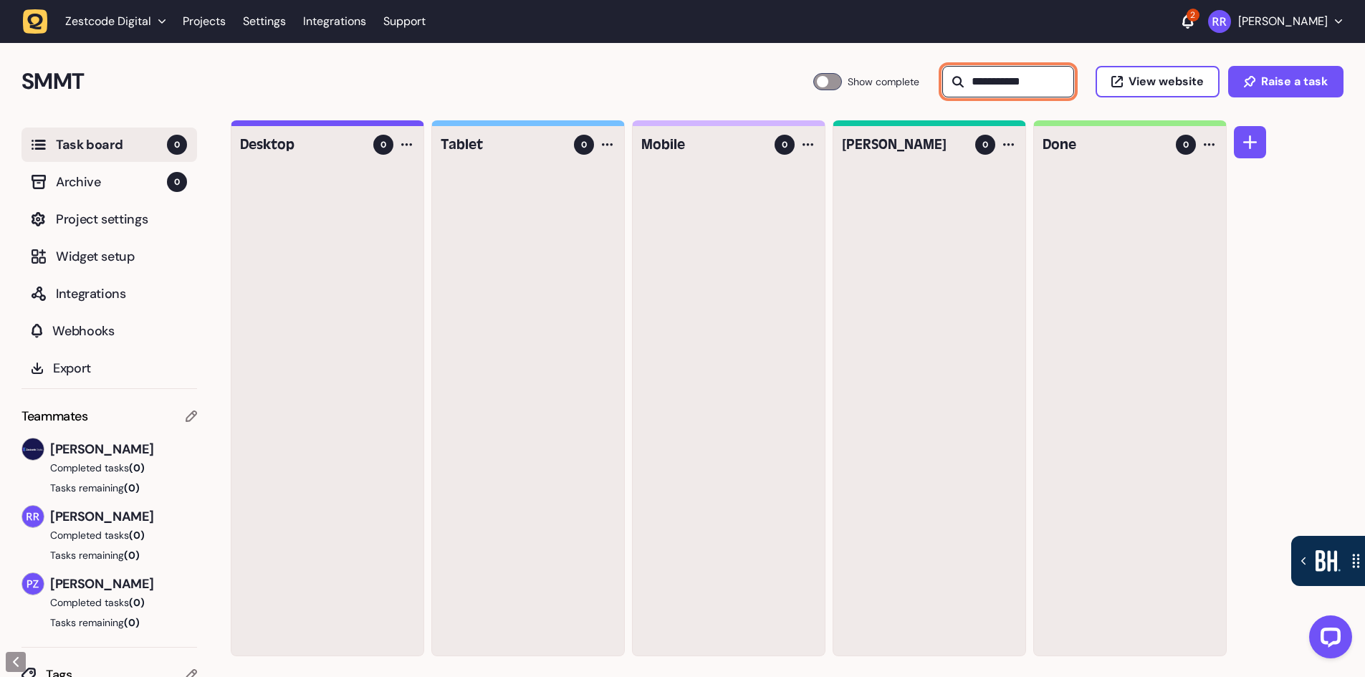
drag, startPoint x: 1061, startPoint y: 80, endPoint x: 824, endPoint y: 66, distance: 237.6
click at [824, 66] on div "**********" at bounding box center [1078, 82] width 530 height 32
type input "*"
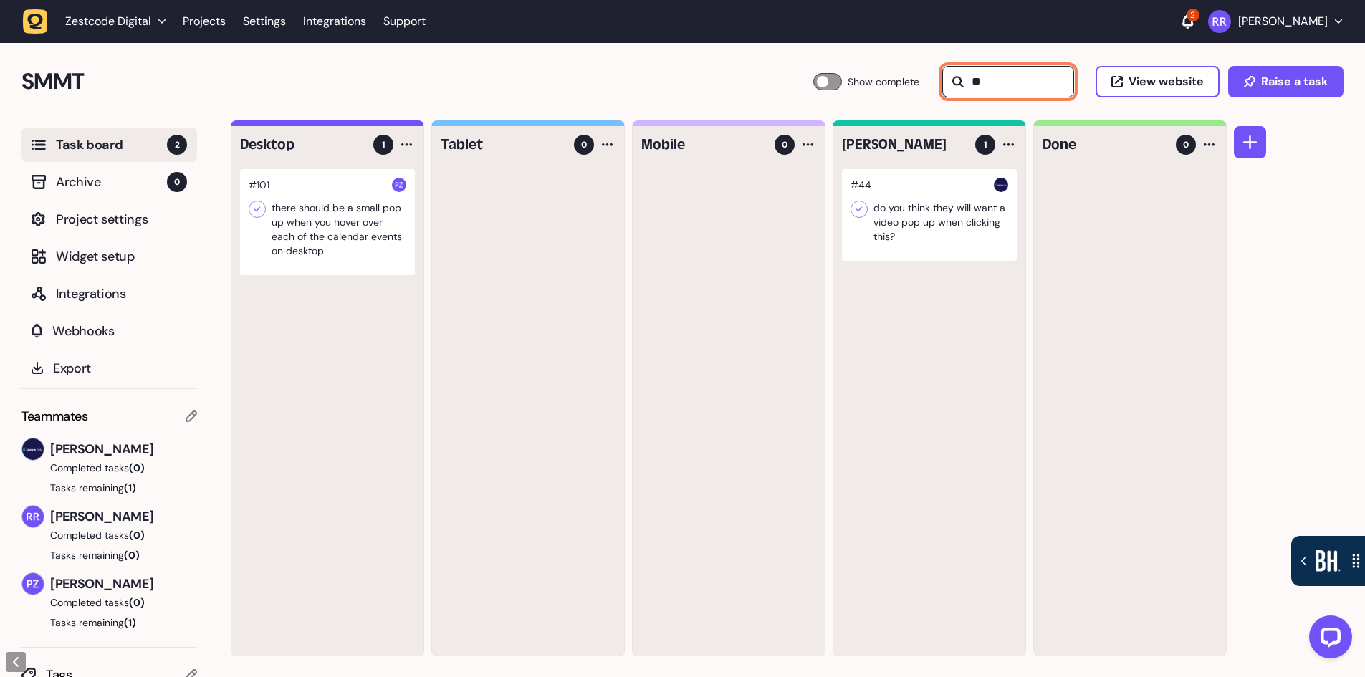
type input "*"
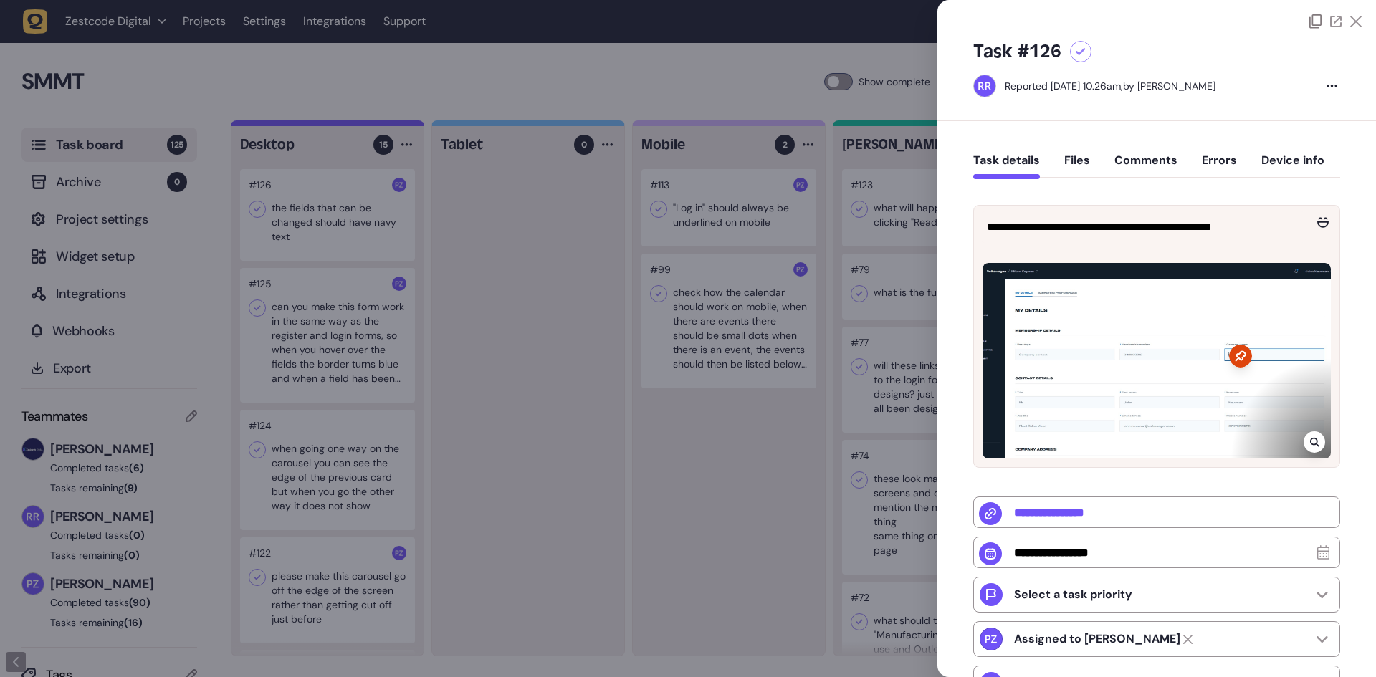
click at [1350, 19] on icon at bounding box center [1355, 21] width 11 height 11
